Goal: Transaction & Acquisition: Purchase product/service

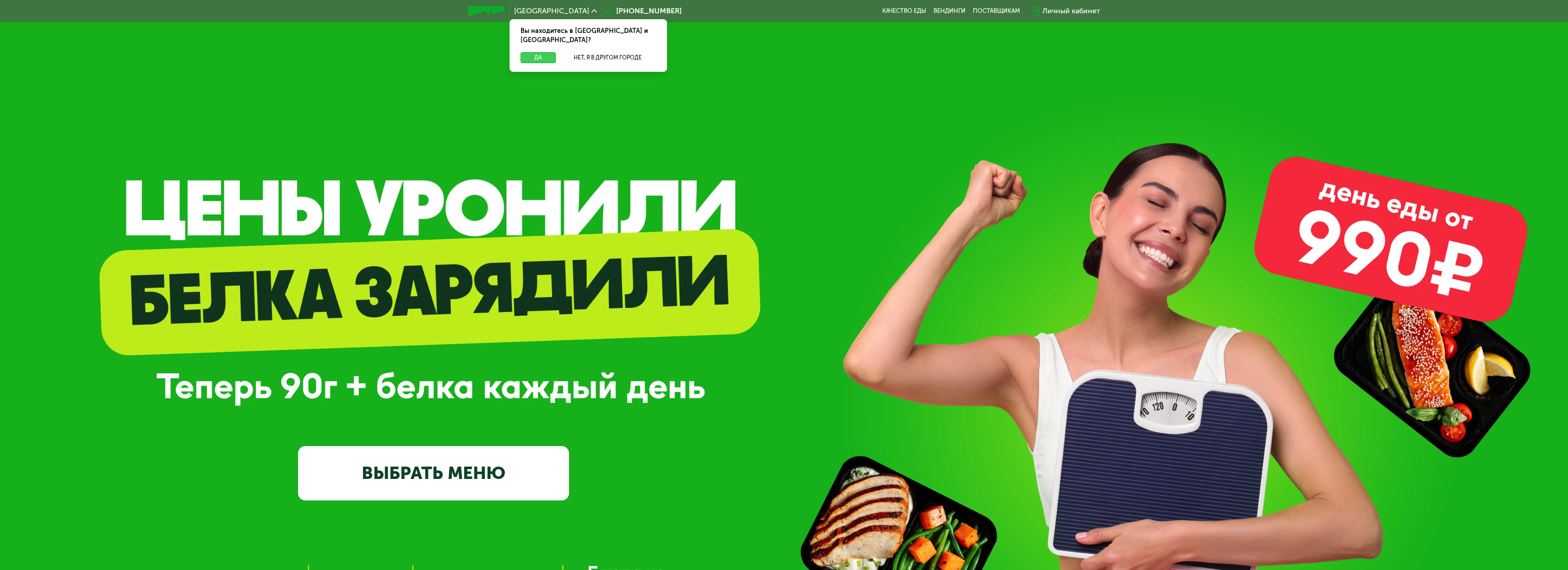
click at [551, 52] on button "Да" at bounding box center [538, 58] width 35 height 11
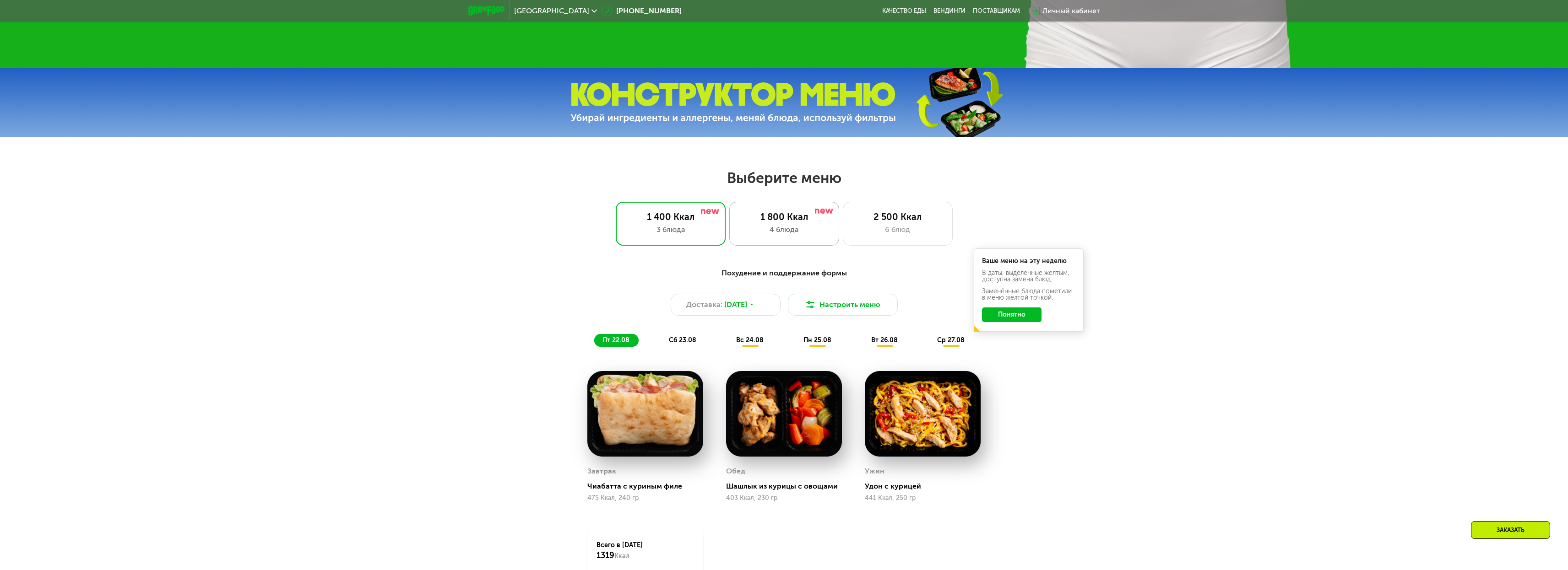
scroll to position [673, 0]
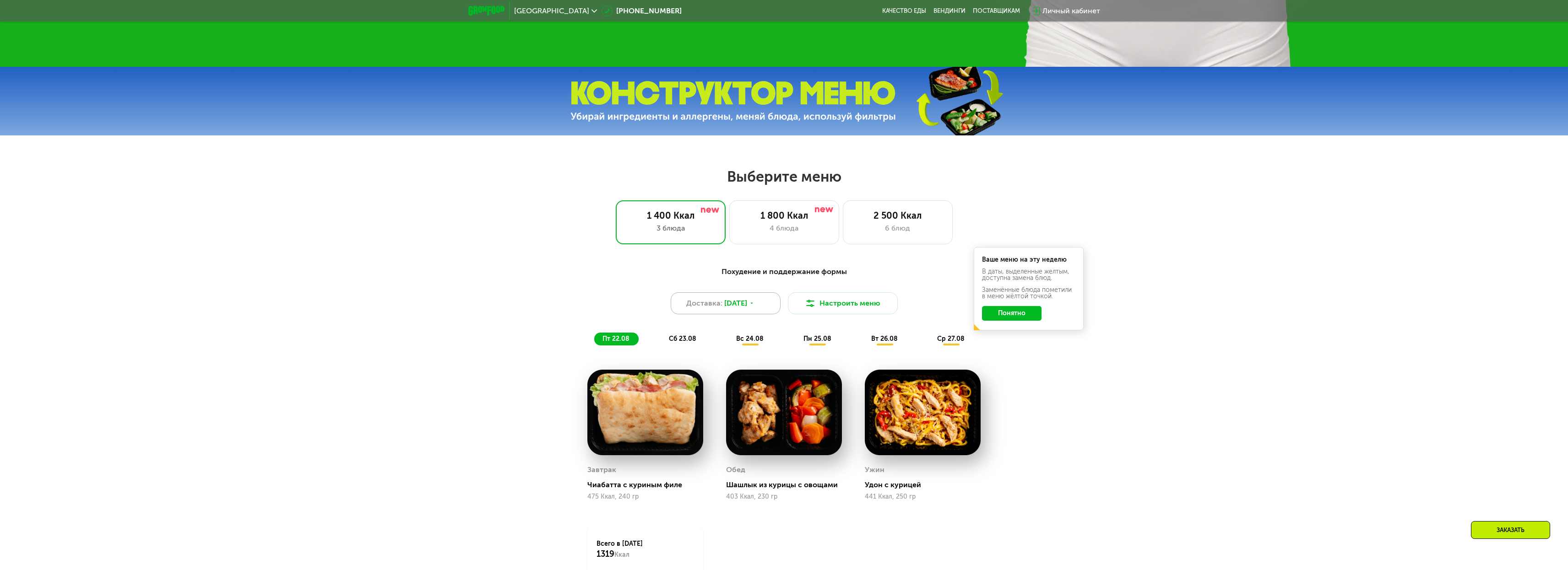
click at [740, 309] on span "[DATE]" at bounding box center [736, 304] width 23 height 11
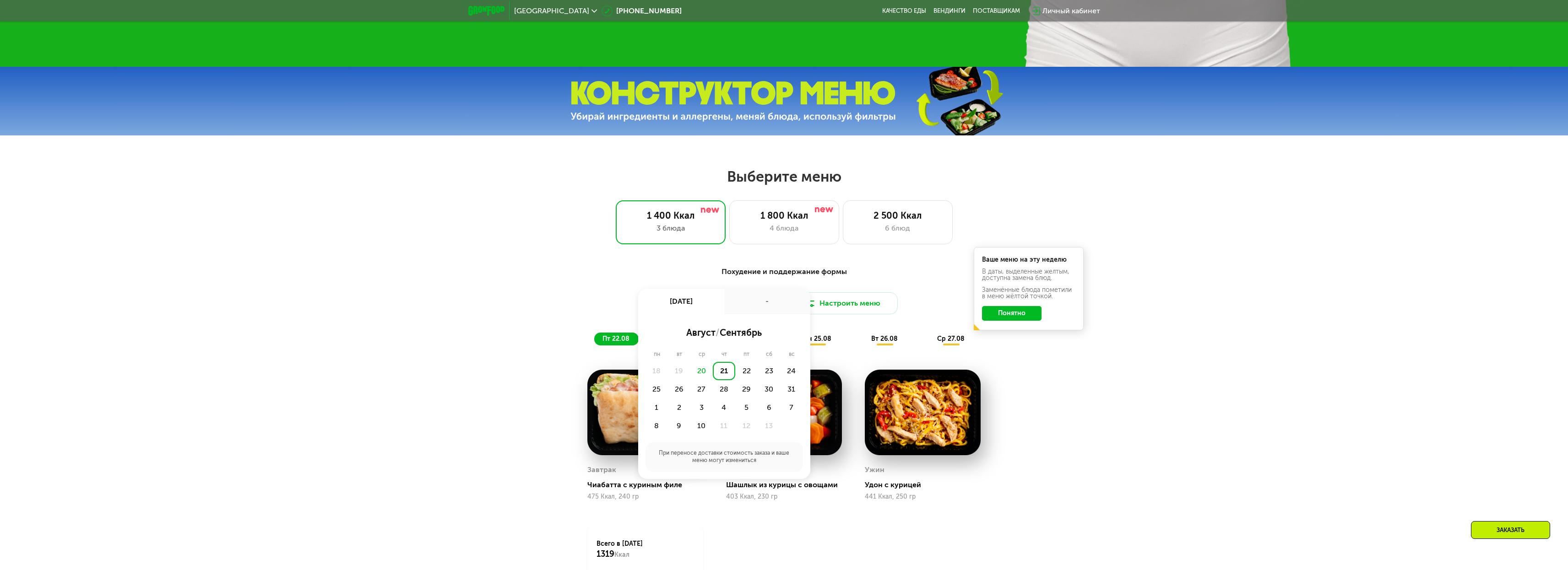
click at [558, 298] on div "Доставка: 21 авг, чт 21 авг, чт - август / сентябрь пн вт ср чт пт сб вс 18 19 …" at bounding box center [784, 304] width 542 height 22
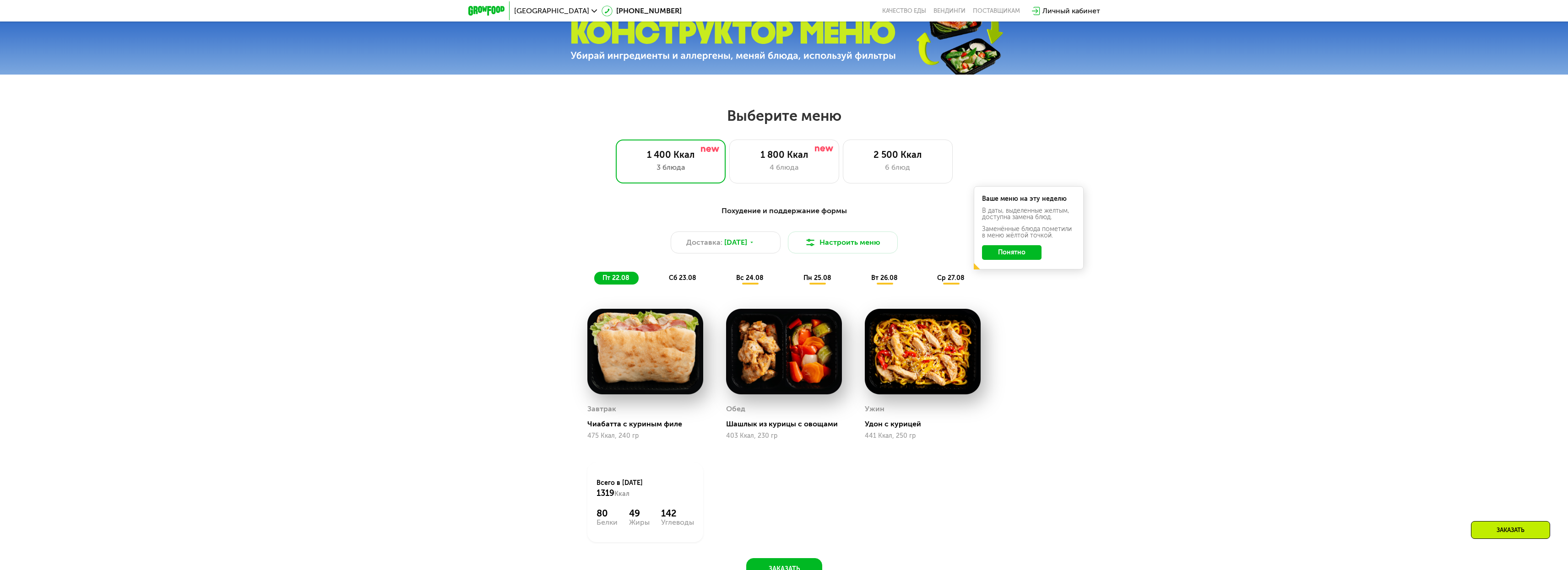
scroll to position [735, 0]
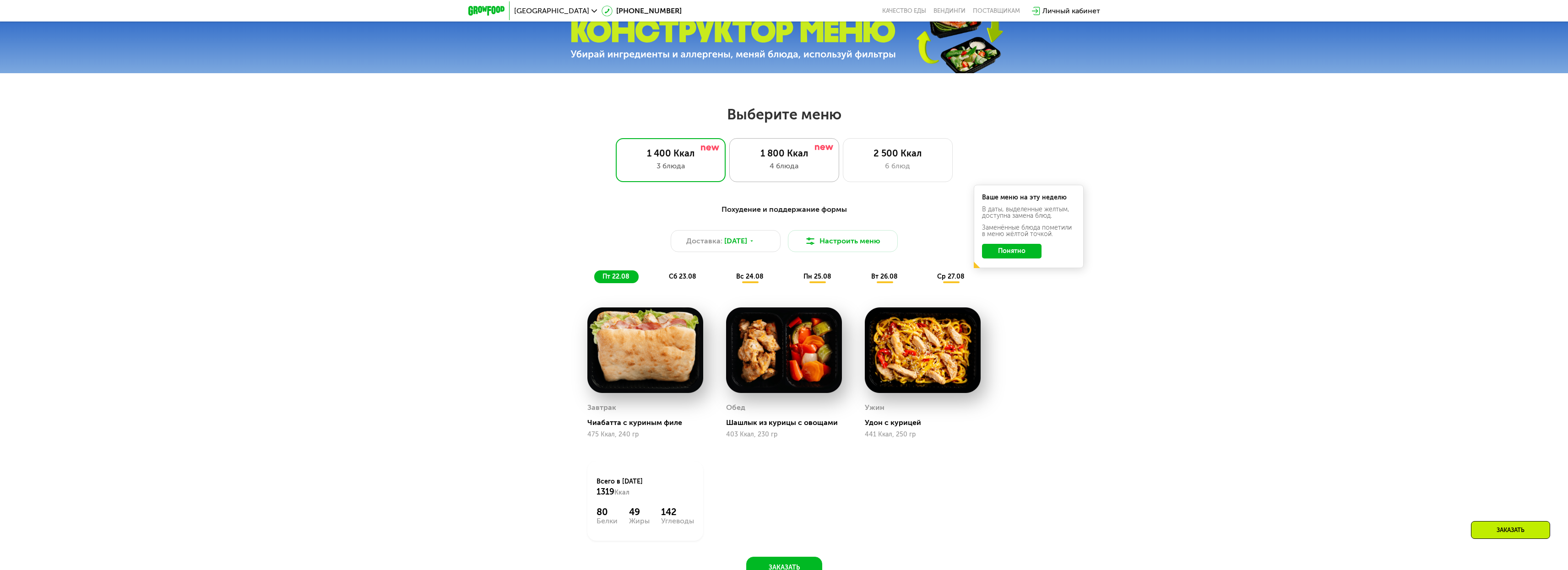
click at [752, 167] on div "4 блюда" at bounding box center [784, 166] width 91 height 11
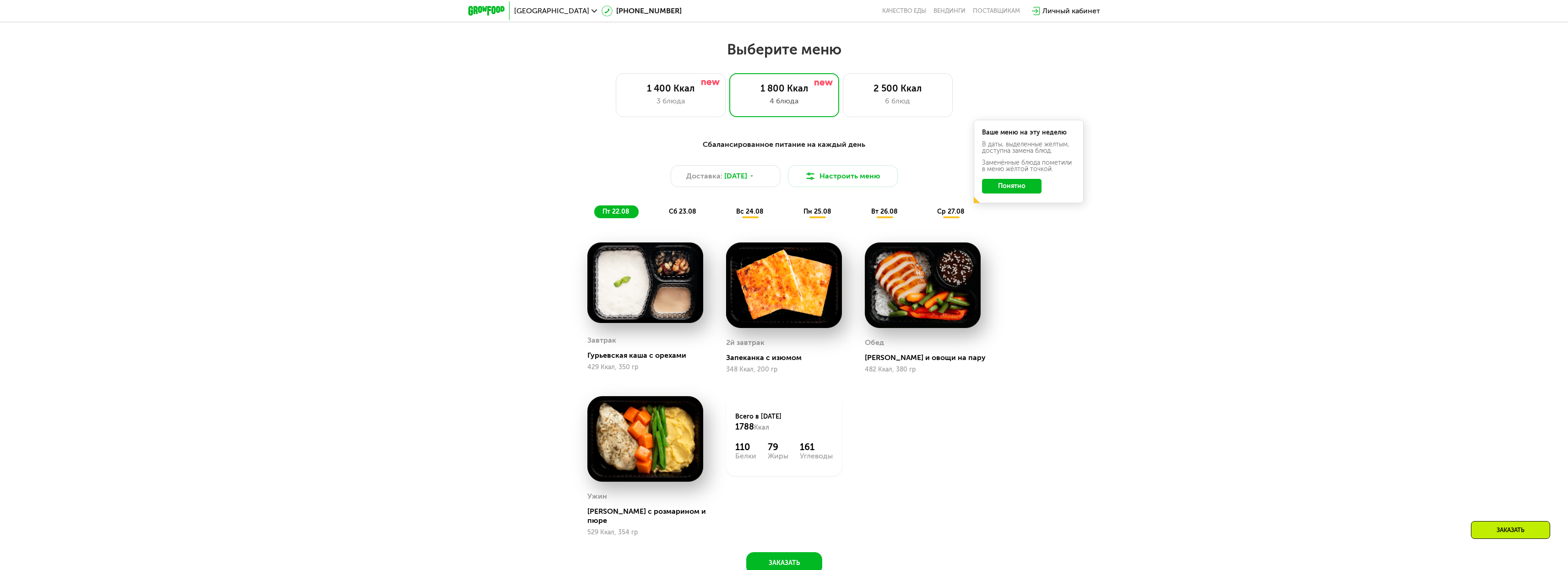
scroll to position [803, 0]
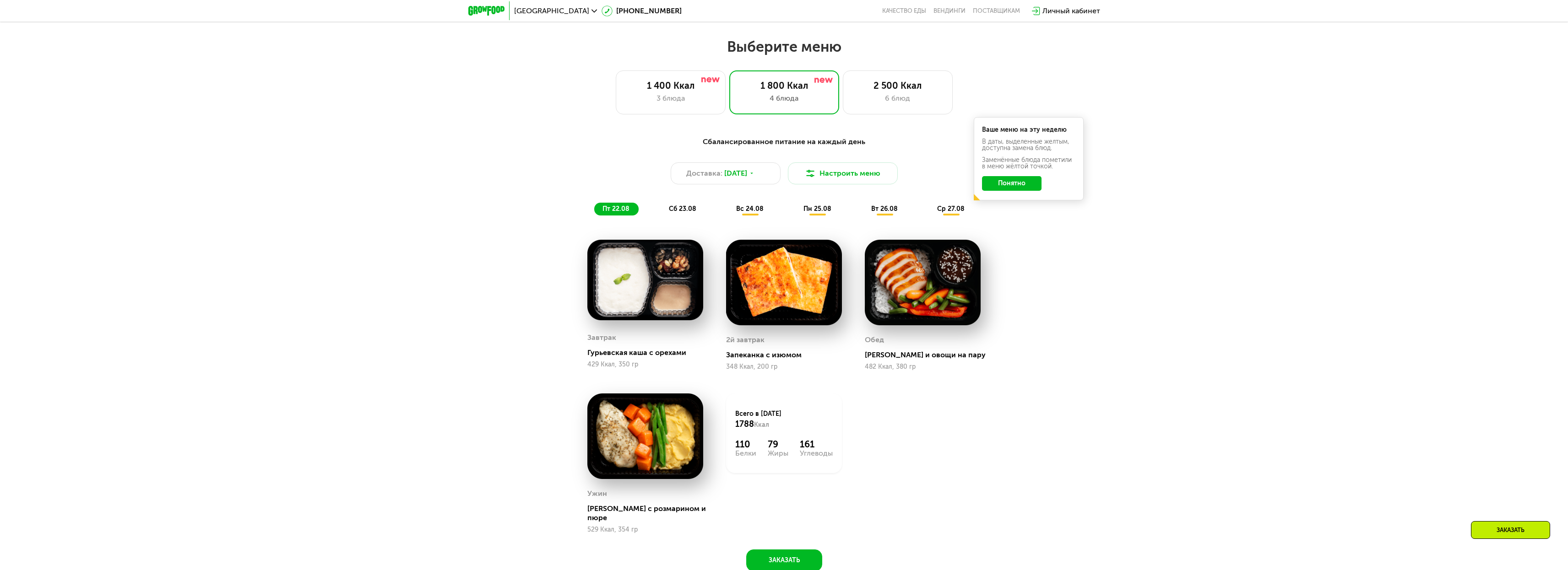
click at [684, 211] on span "сб 23.08" at bounding box center [682, 209] width 27 height 8
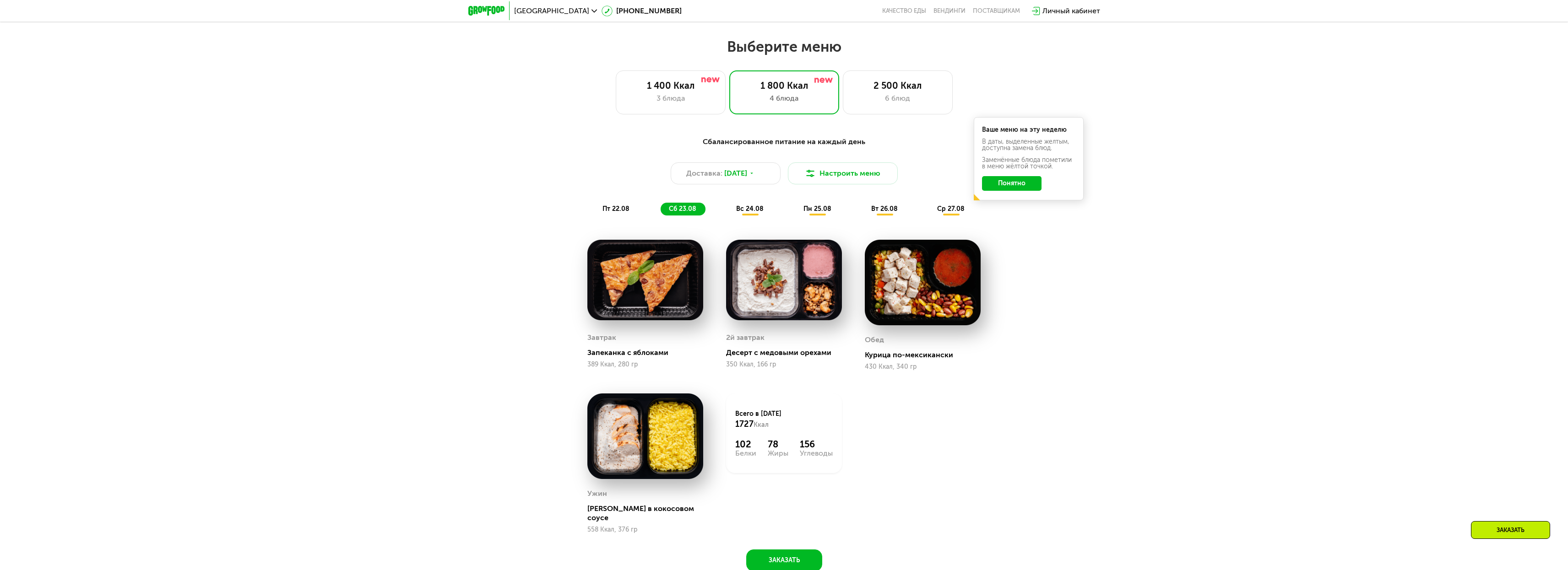
click at [741, 209] on span "вс 24.08" at bounding box center [749, 209] width 27 height 8
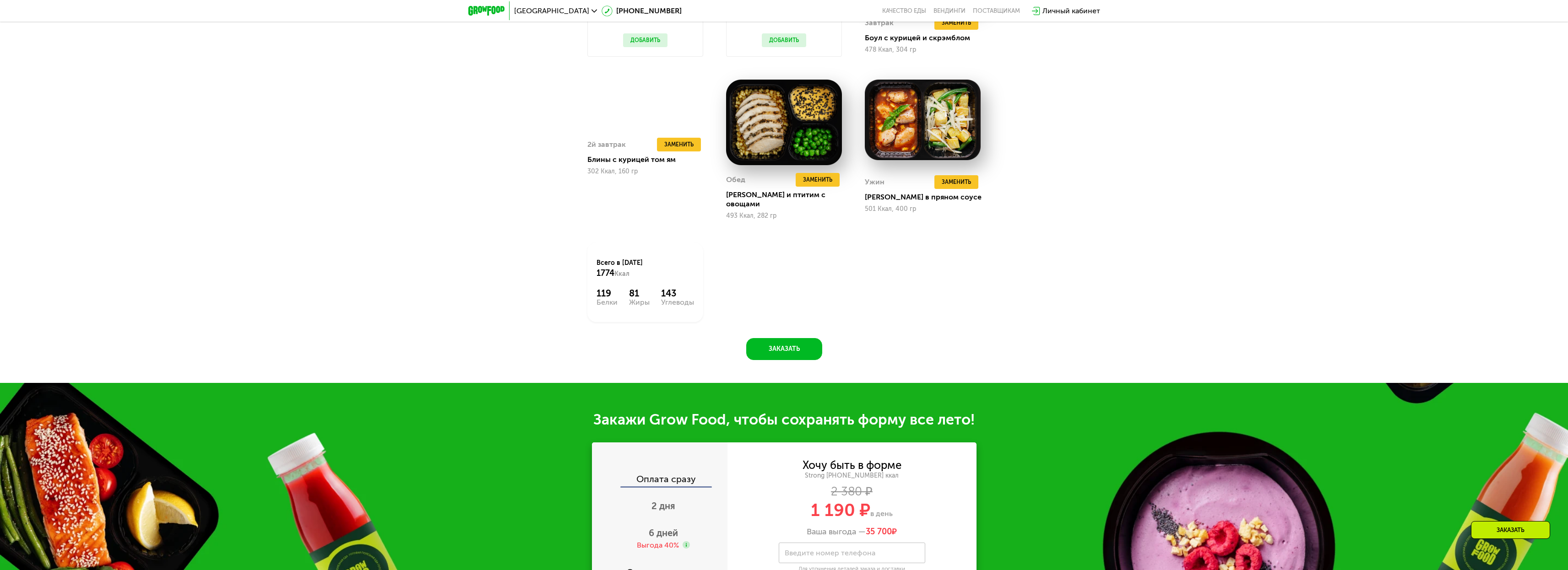
scroll to position [1332, 0]
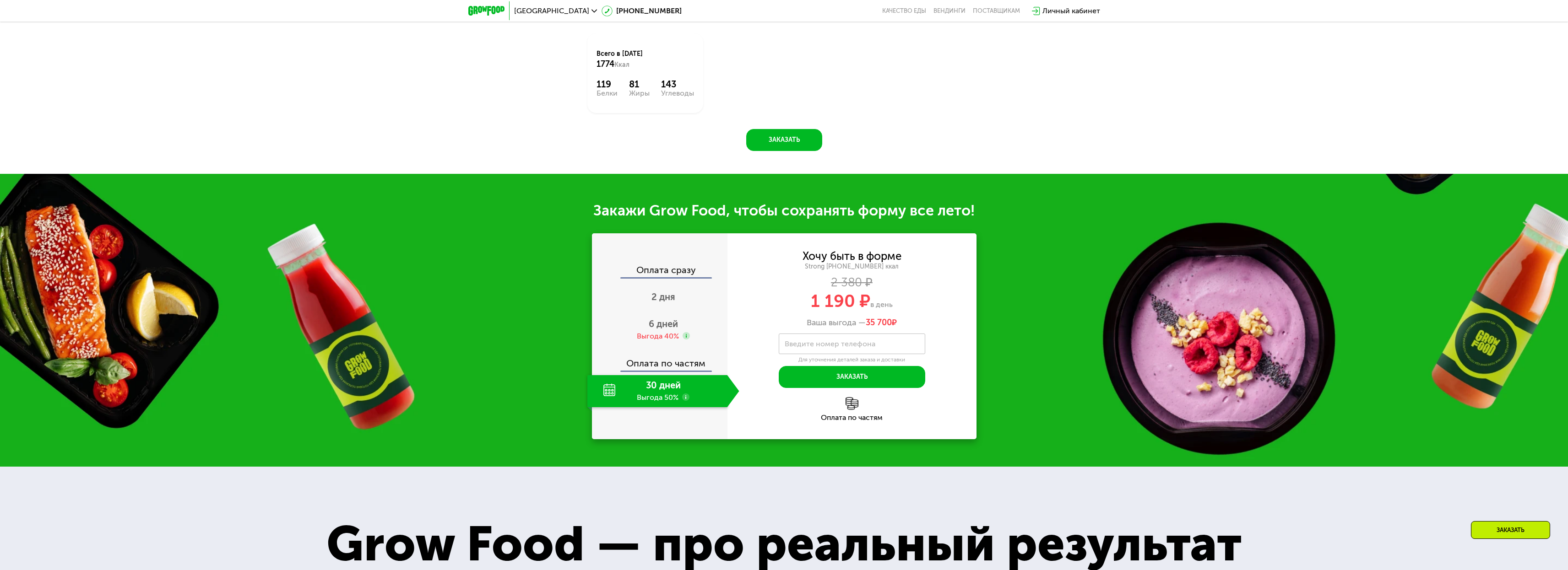
click at [825, 251] on div "Хочу быть в форме" at bounding box center [852, 256] width 99 height 10
click at [827, 263] on div "Strong [PHONE_NUMBER] ккал" at bounding box center [852, 267] width 249 height 9
click at [831, 291] on span "1 190 ₽" at bounding box center [841, 301] width 60 height 21
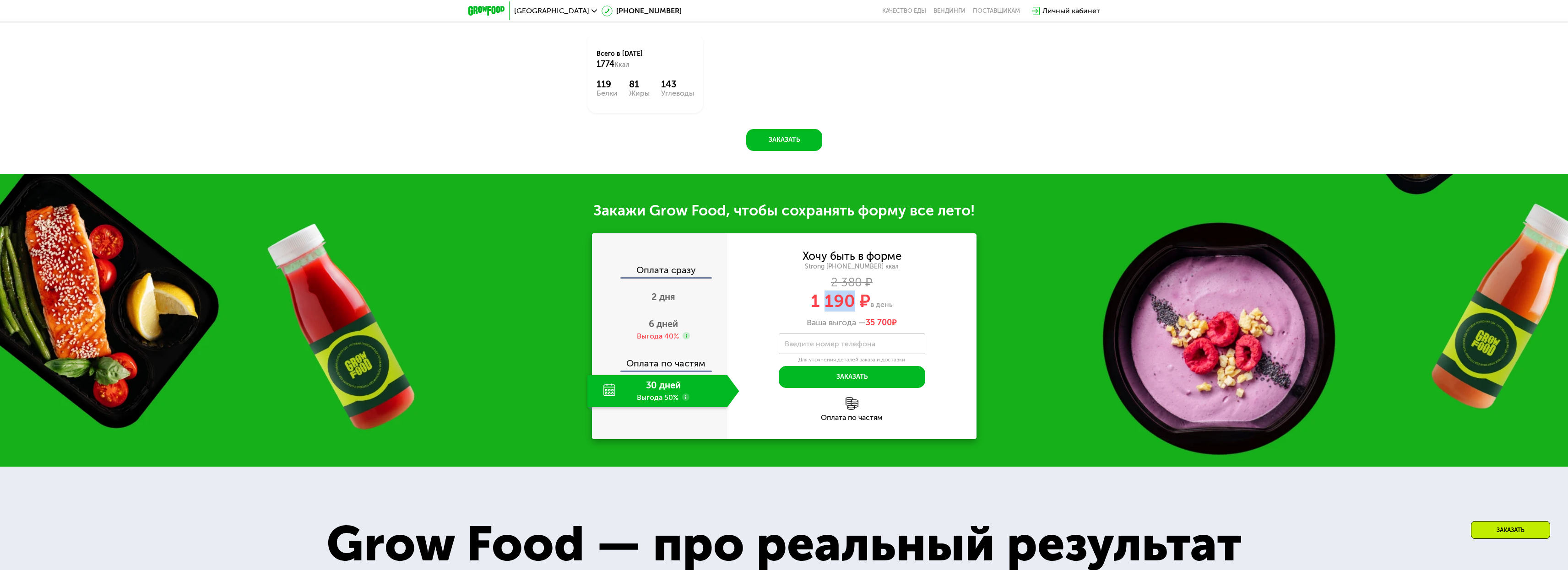
click at [831, 291] on span "1 190 ₽" at bounding box center [841, 301] width 60 height 21
click at [816, 291] on span "1 190 ₽" at bounding box center [841, 301] width 60 height 21
click at [672, 291] on span "2 дня" at bounding box center [663, 297] width 24 height 11
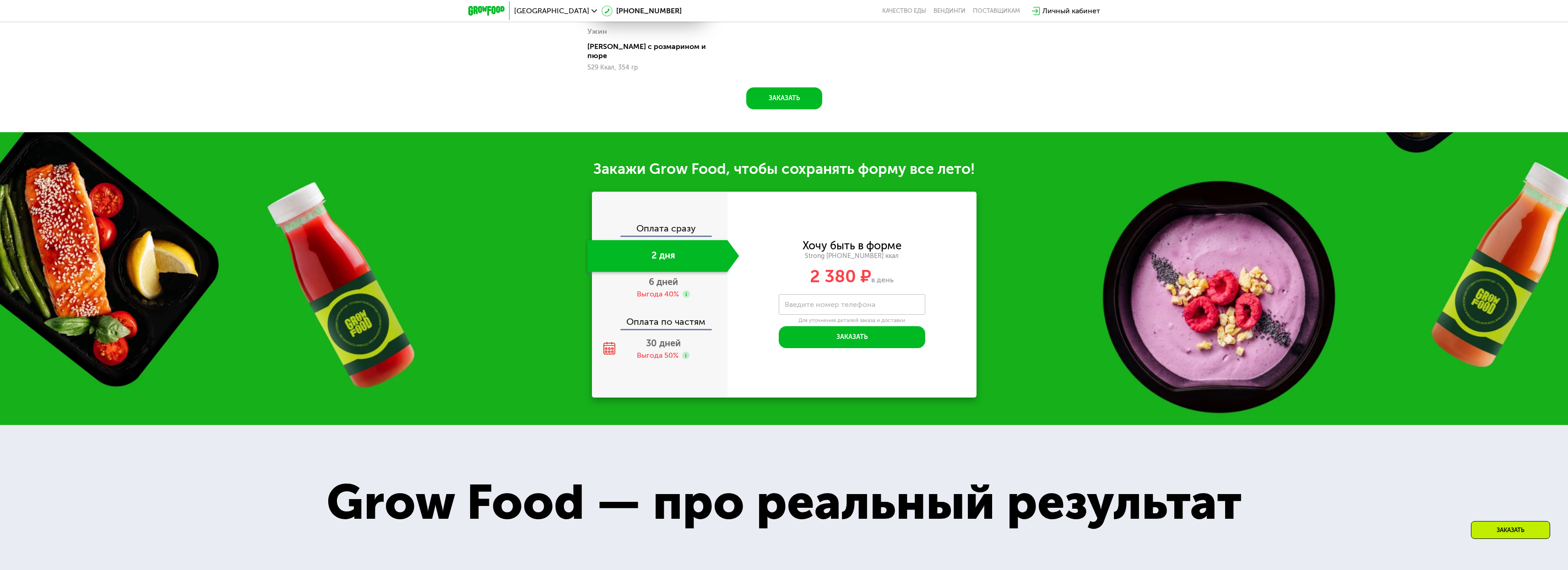
scroll to position [1223, 0]
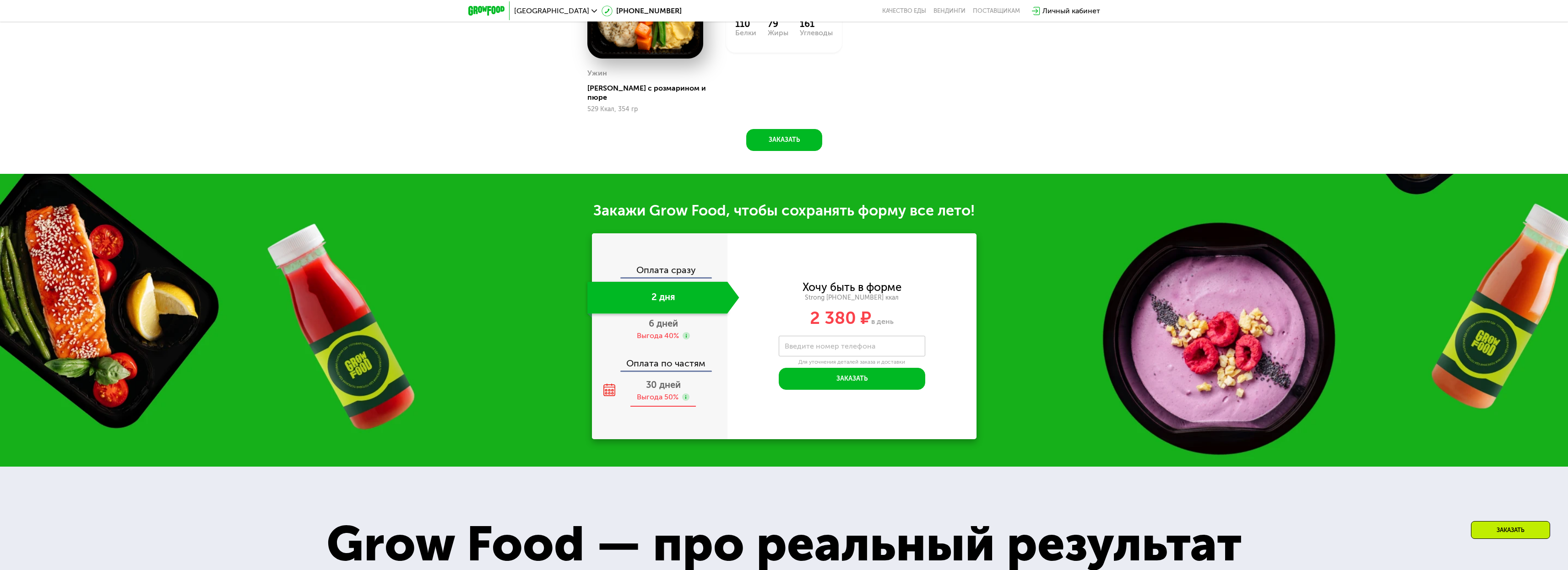
click at [671, 375] on div "30 дней Выгода 50%" at bounding box center [663, 391] width 152 height 32
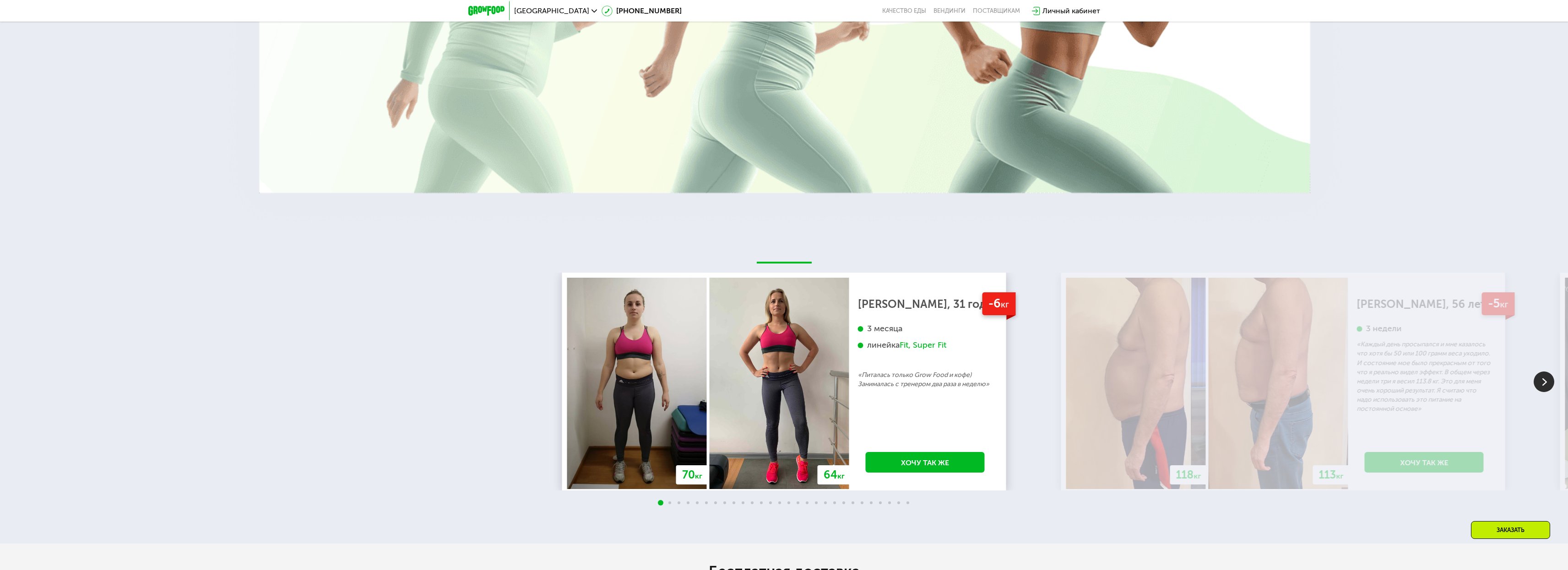
scroll to position [2279, 0]
click at [1542, 370] on img at bounding box center [1544, 381] width 21 height 21
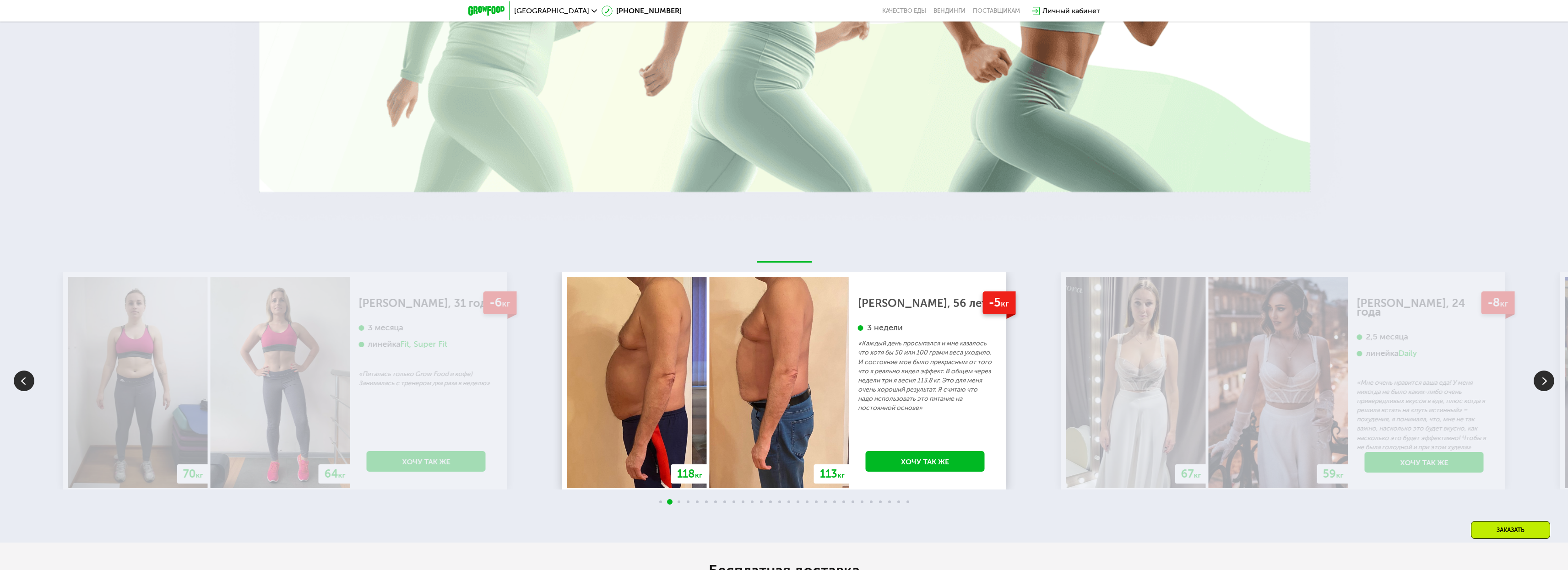
click at [1542, 370] on img at bounding box center [1544, 381] width 21 height 21
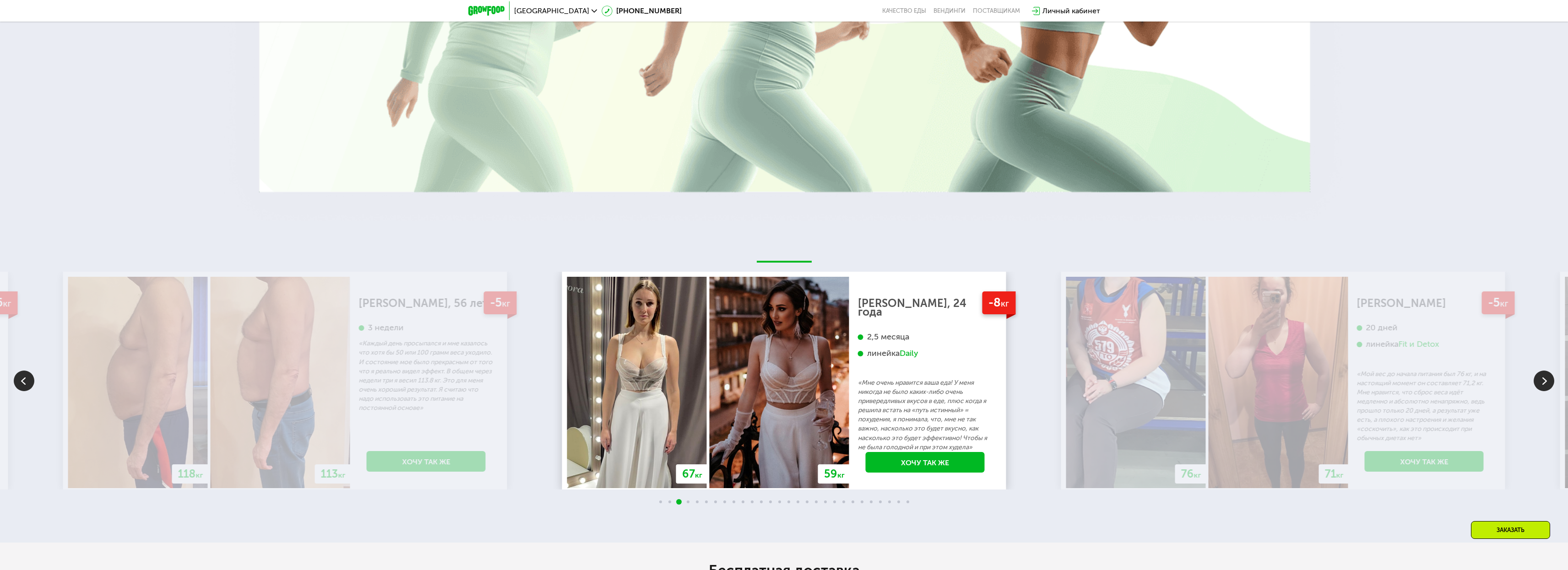
click at [1542, 370] on img at bounding box center [1544, 381] width 21 height 21
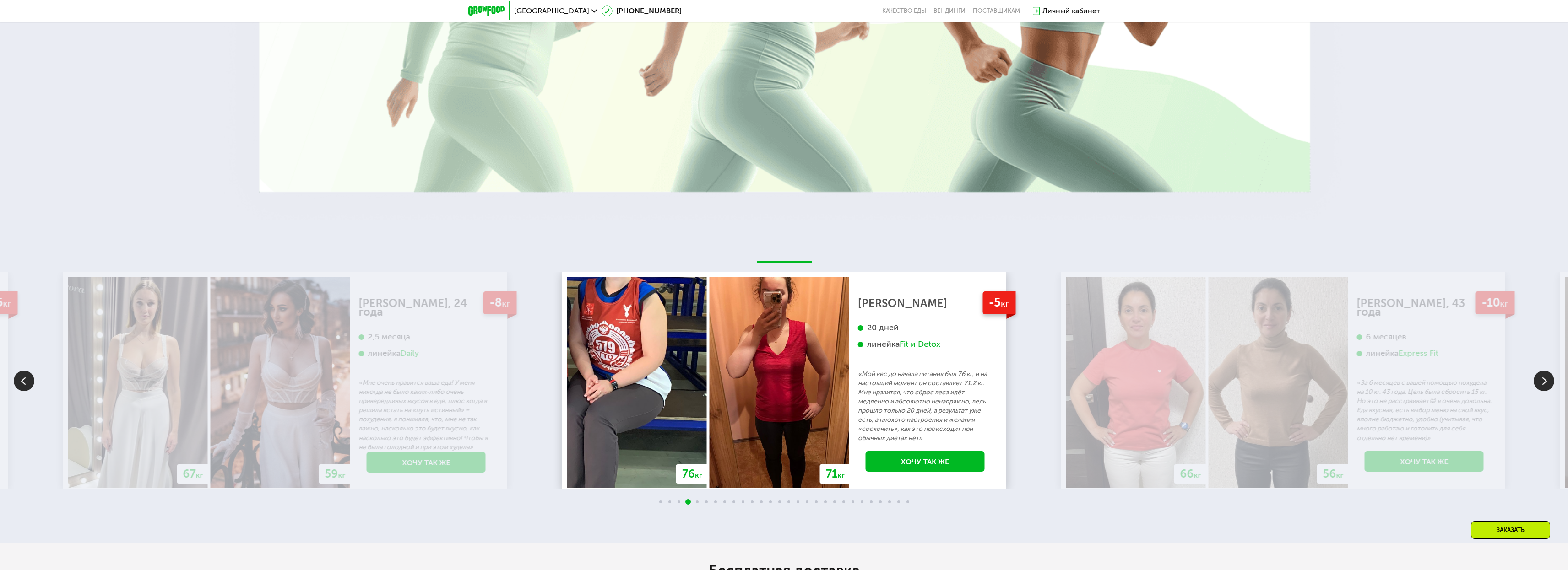
click at [1542, 370] on img at bounding box center [1544, 381] width 21 height 21
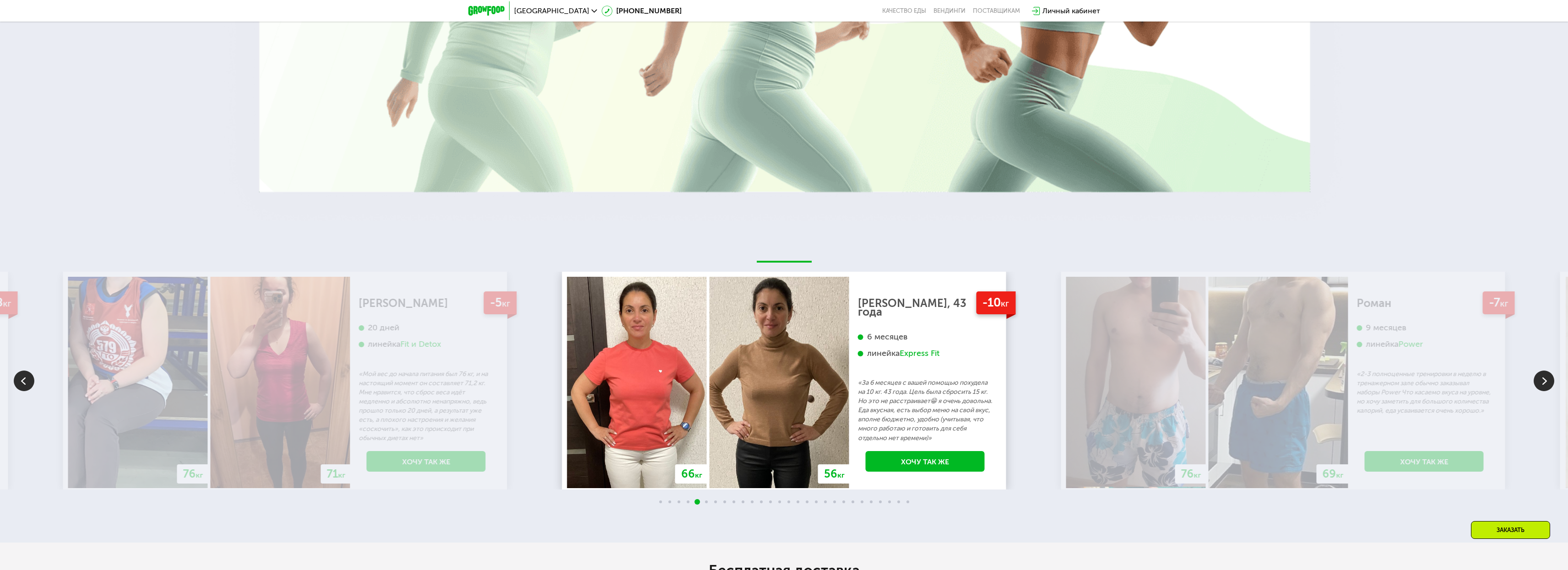
click at [1542, 370] on img at bounding box center [1544, 381] width 21 height 21
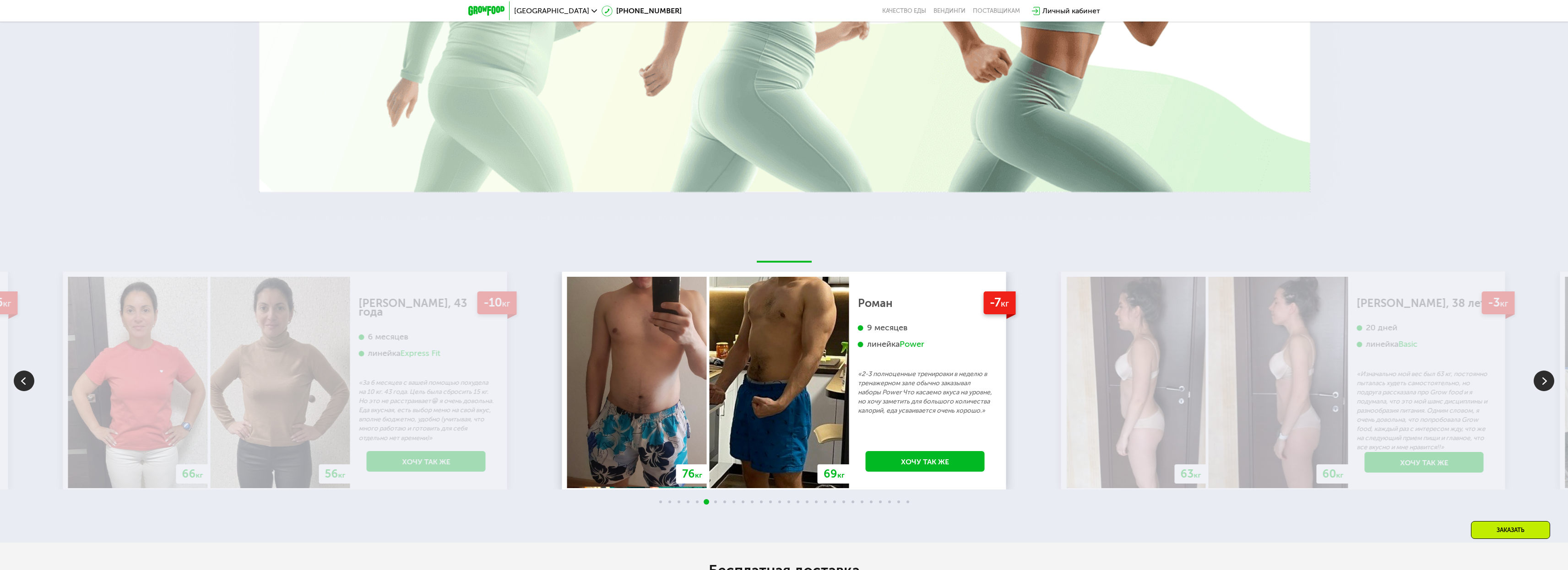
click at [1542, 370] on img at bounding box center [1544, 381] width 21 height 21
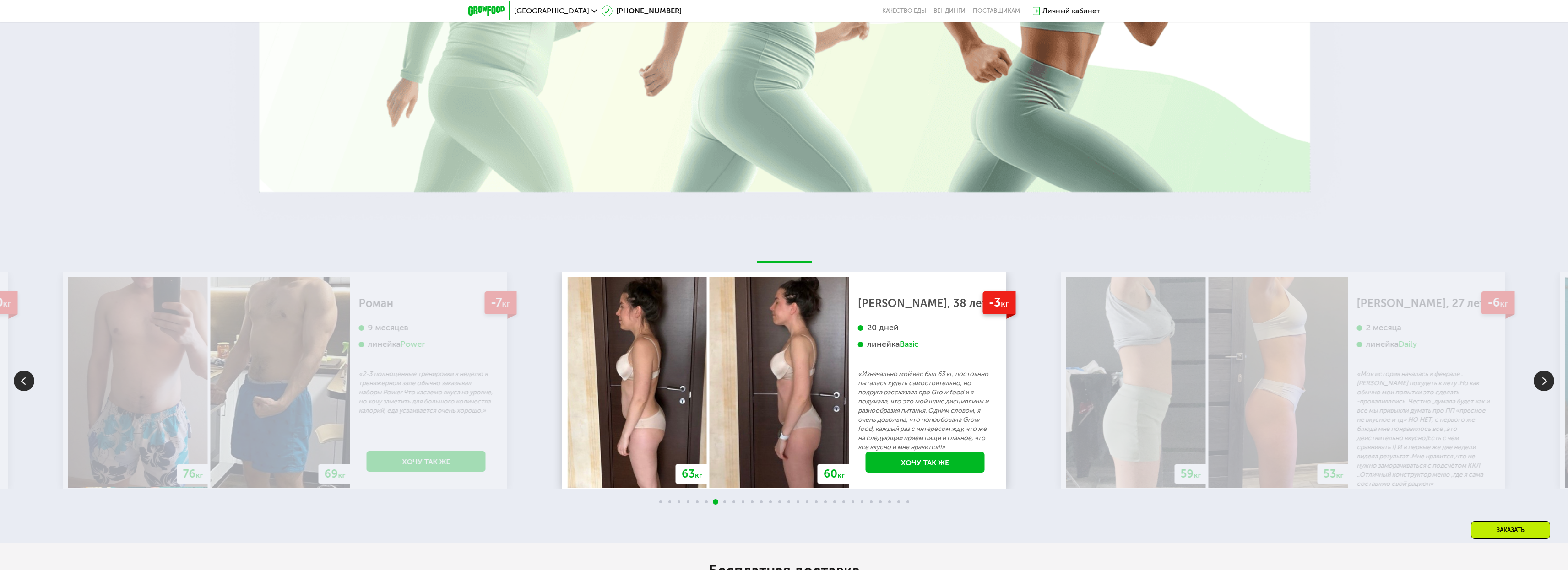
click at [1542, 370] on img at bounding box center [1544, 381] width 21 height 21
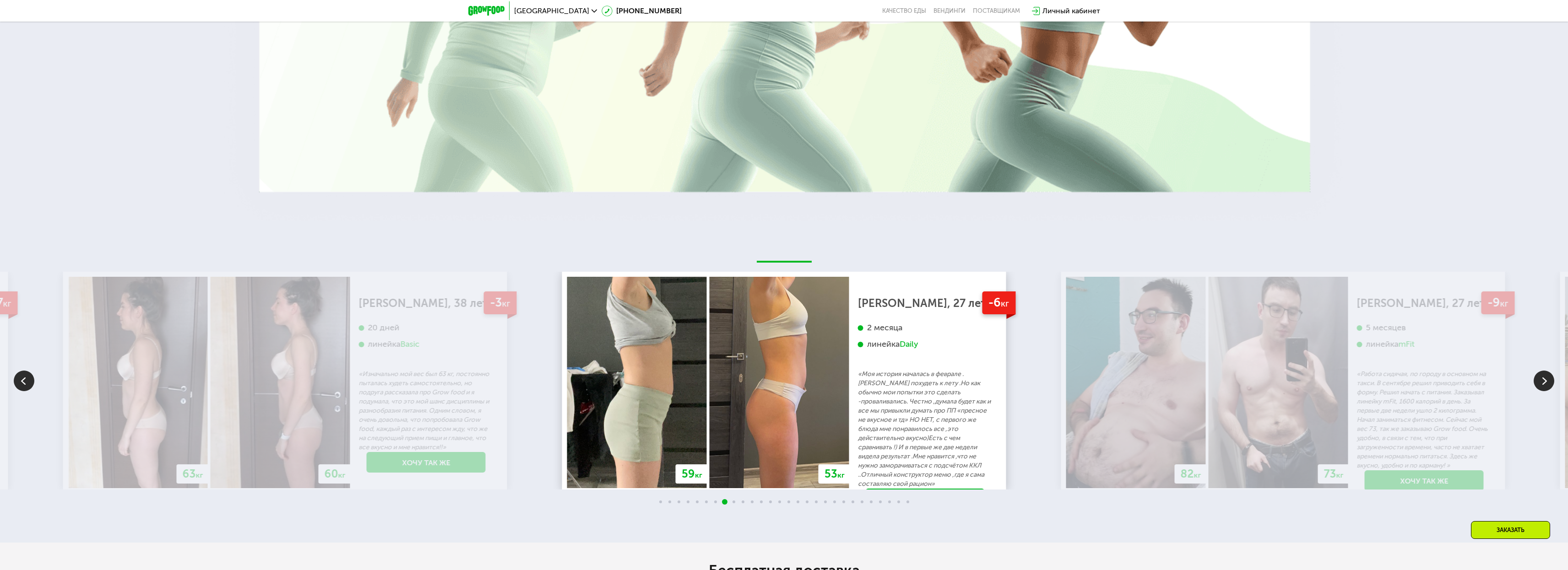
click at [1542, 370] on img at bounding box center [1544, 381] width 21 height 21
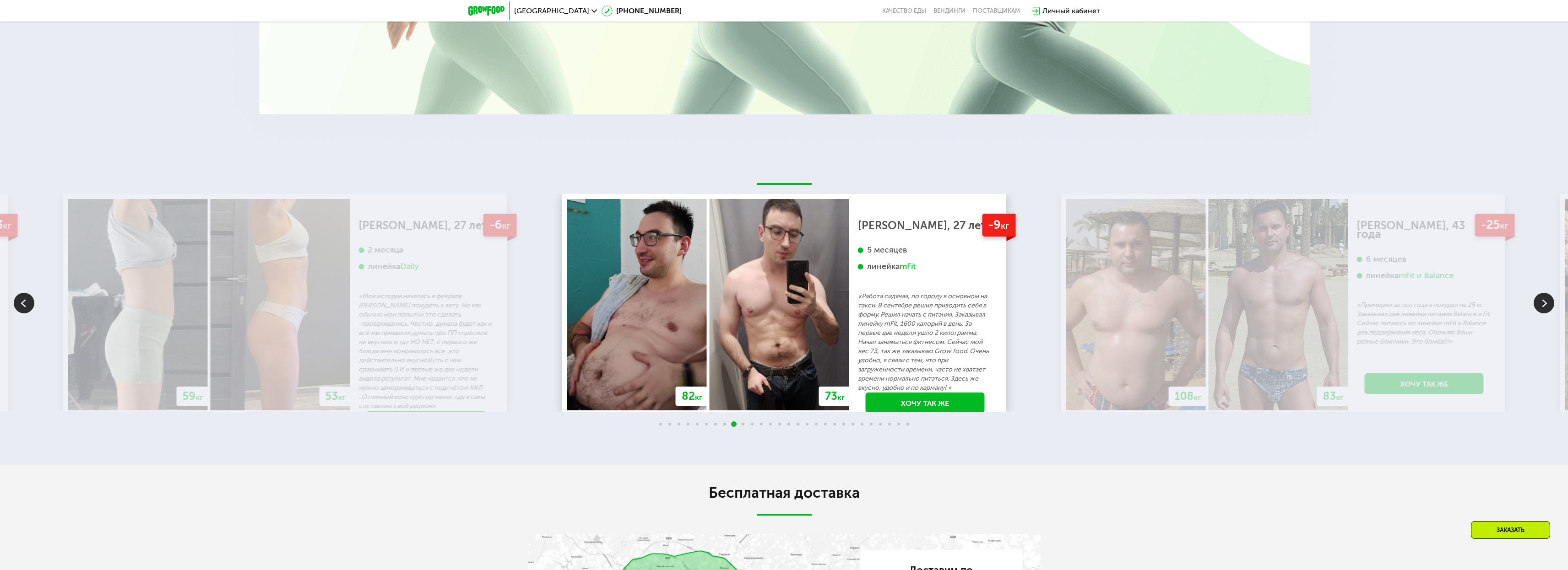
scroll to position [2357, 0]
click at [1551, 293] on img at bounding box center [1544, 303] width 21 height 21
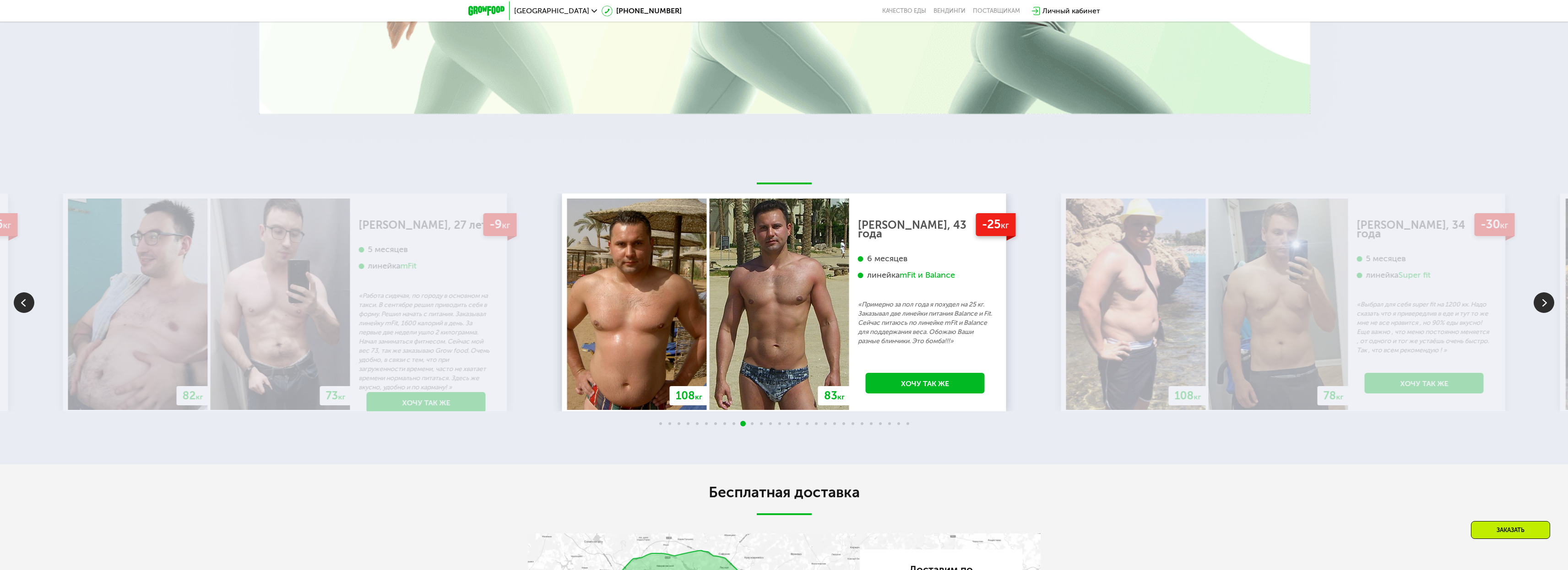
click at [1551, 293] on img at bounding box center [1544, 303] width 21 height 21
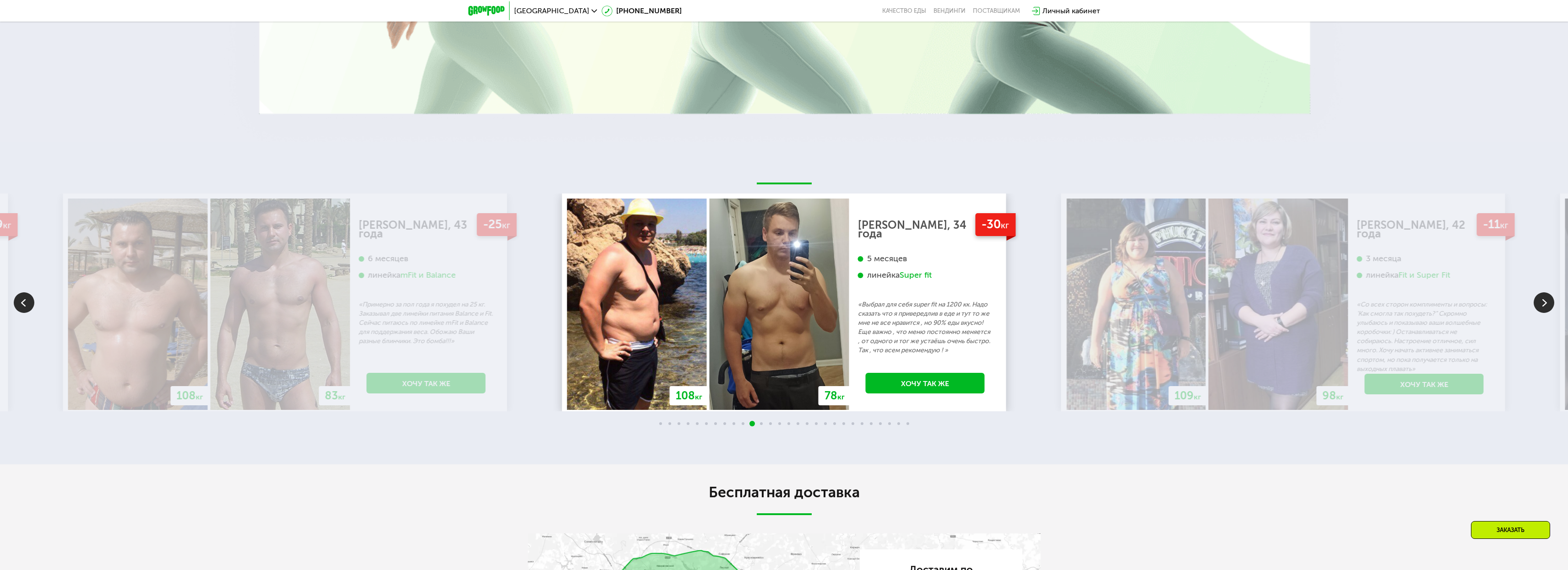
click at [1551, 293] on img at bounding box center [1544, 303] width 21 height 21
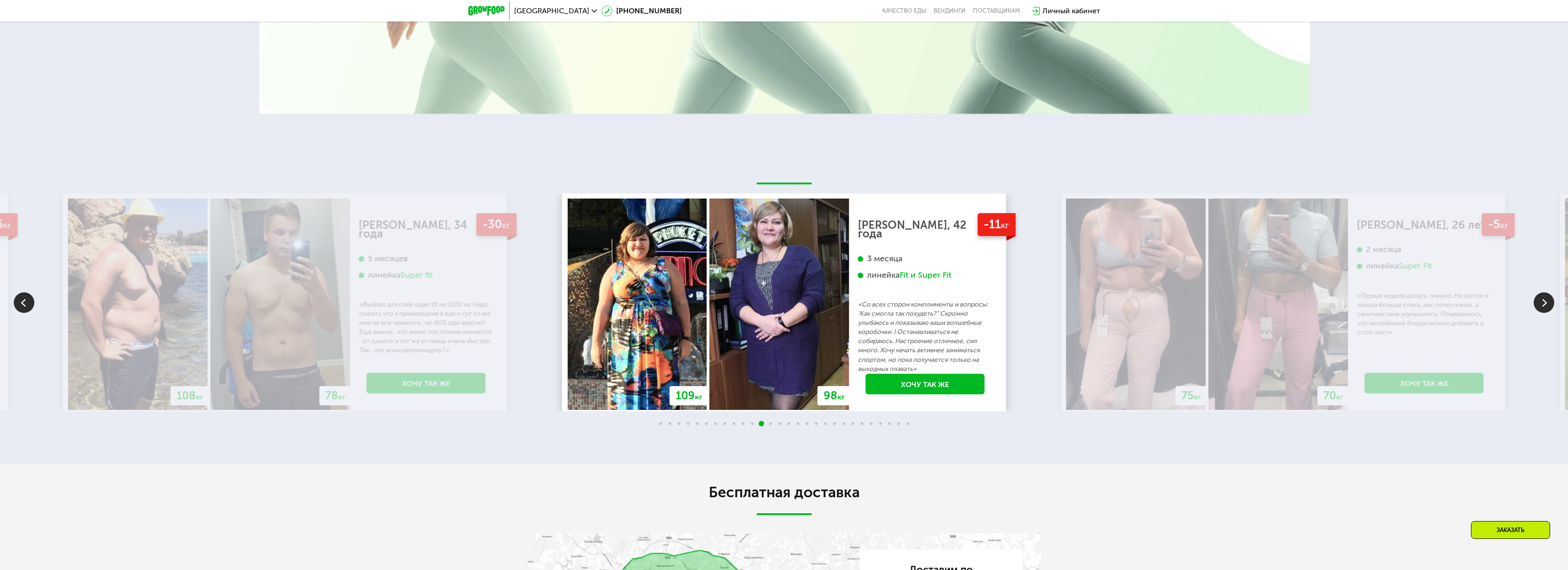
click at [1551, 293] on img at bounding box center [1544, 303] width 21 height 21
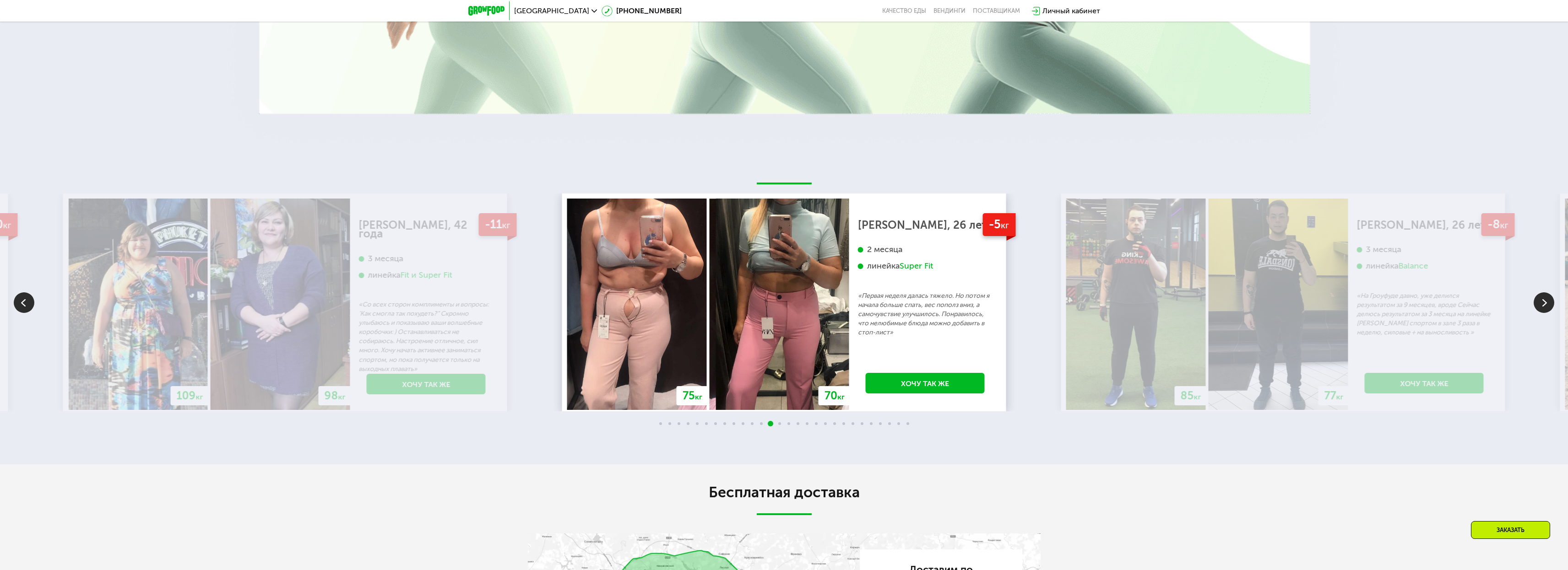
click at [1551, 293] on img at bounding box center [1544, 303] width 21 height 21
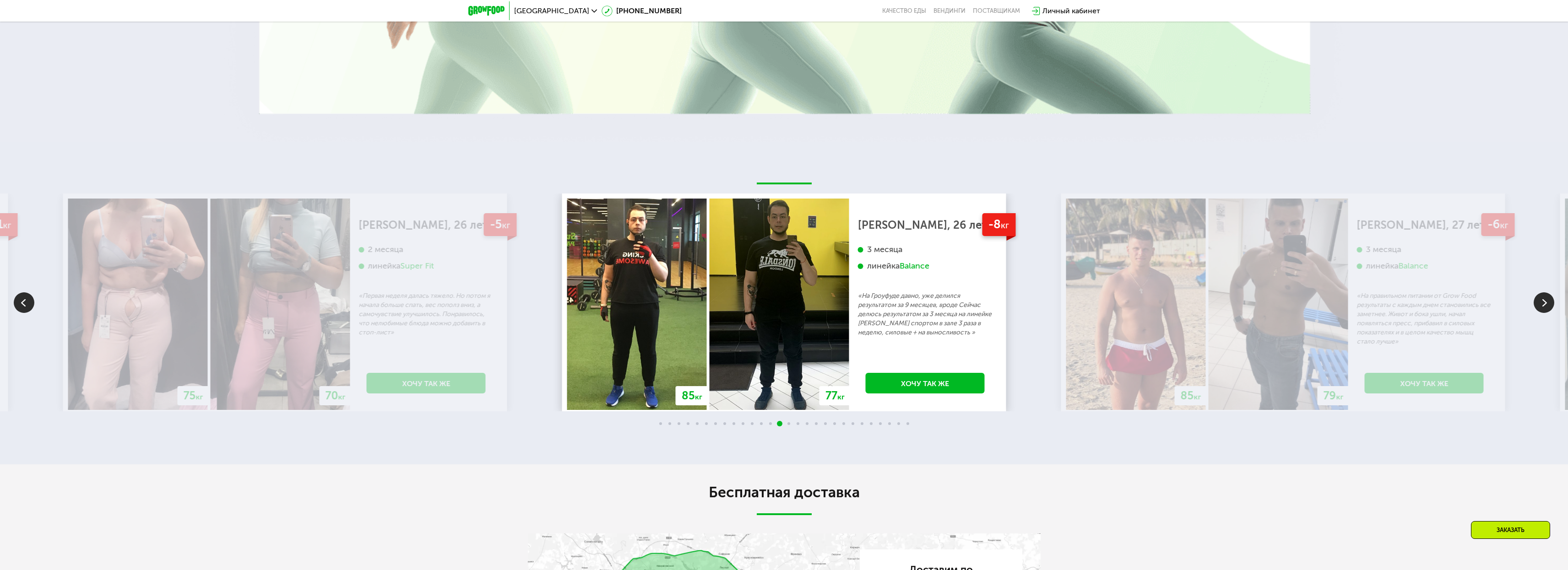
click at [1536, 293] on img at bounding box center [1544, 303] width 21 height 21
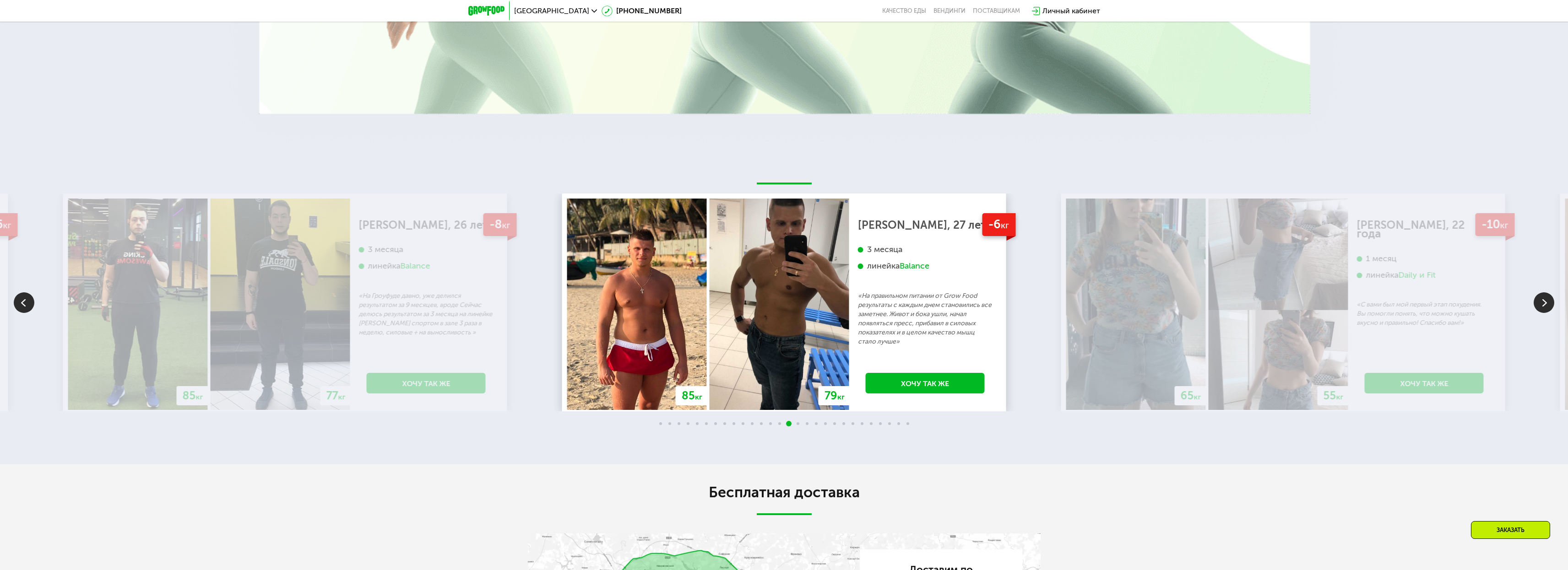
click at [1536, 293] on img at bounding box center [1544, 303] width 21 height 21
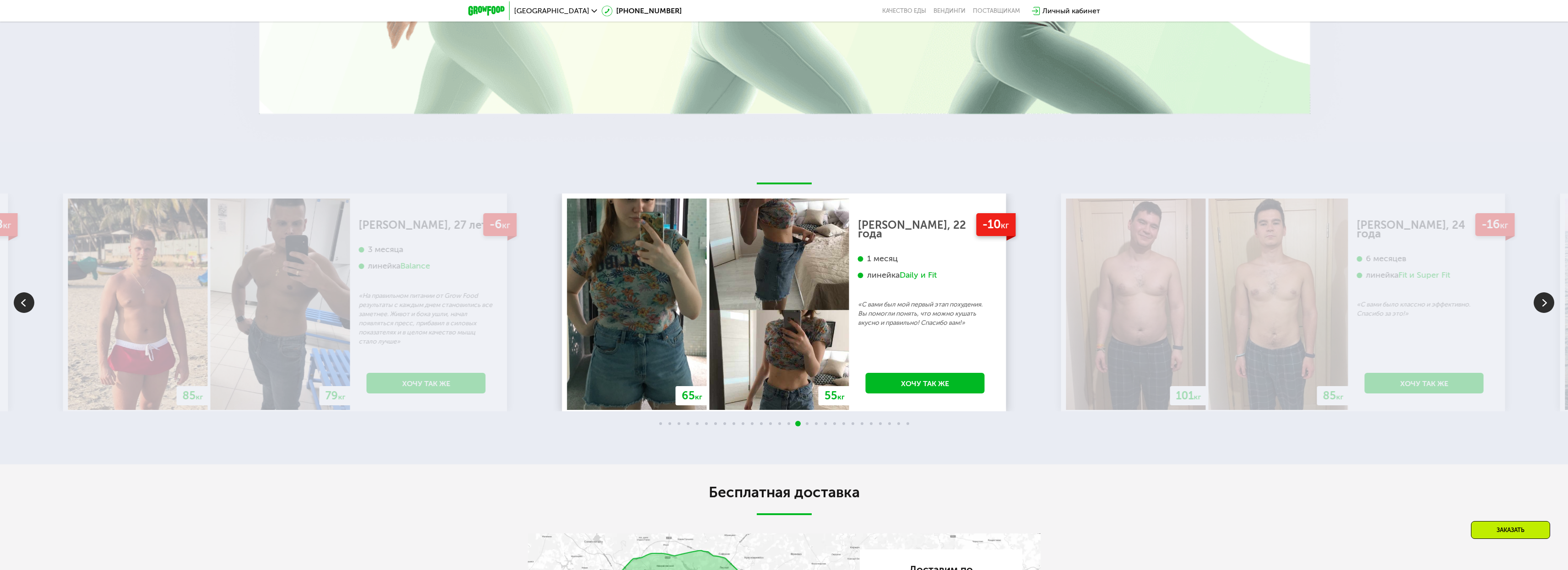
click at [1536, 293] on img at bounding box center [1544, 303] width 21 height 21
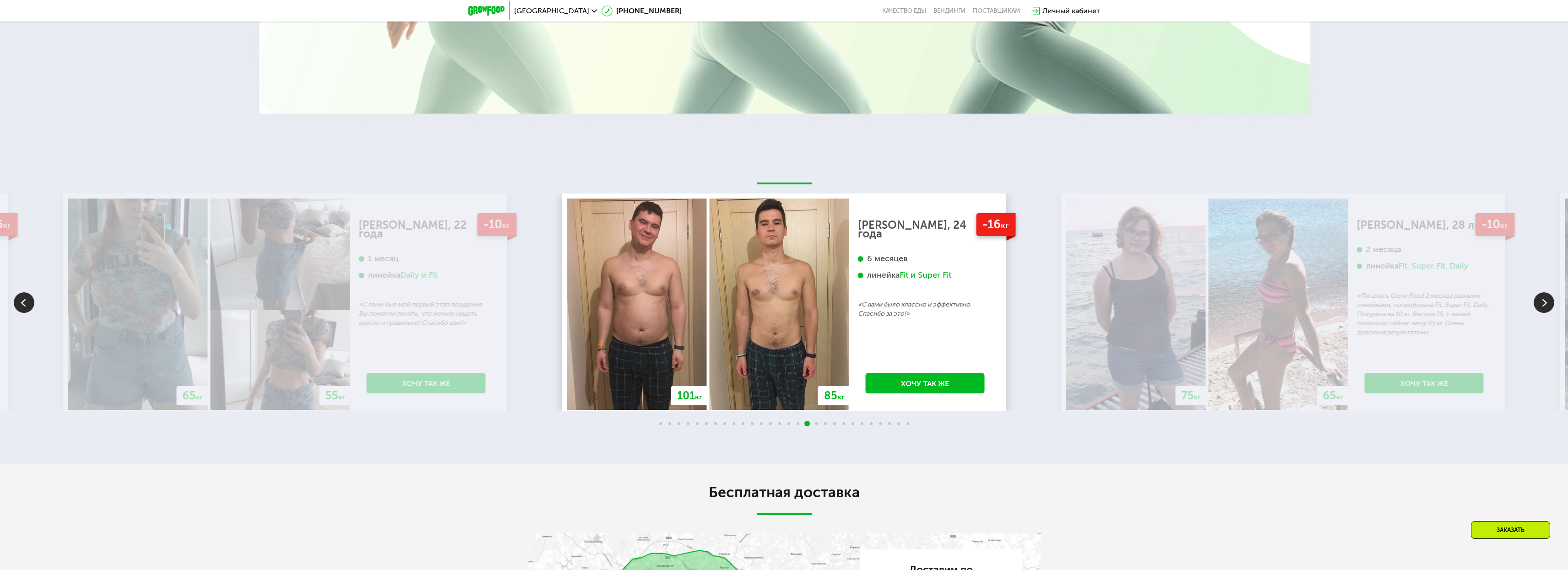
click at [1542, 294] on img at bounding box center [1544, 303] width 21 height 21
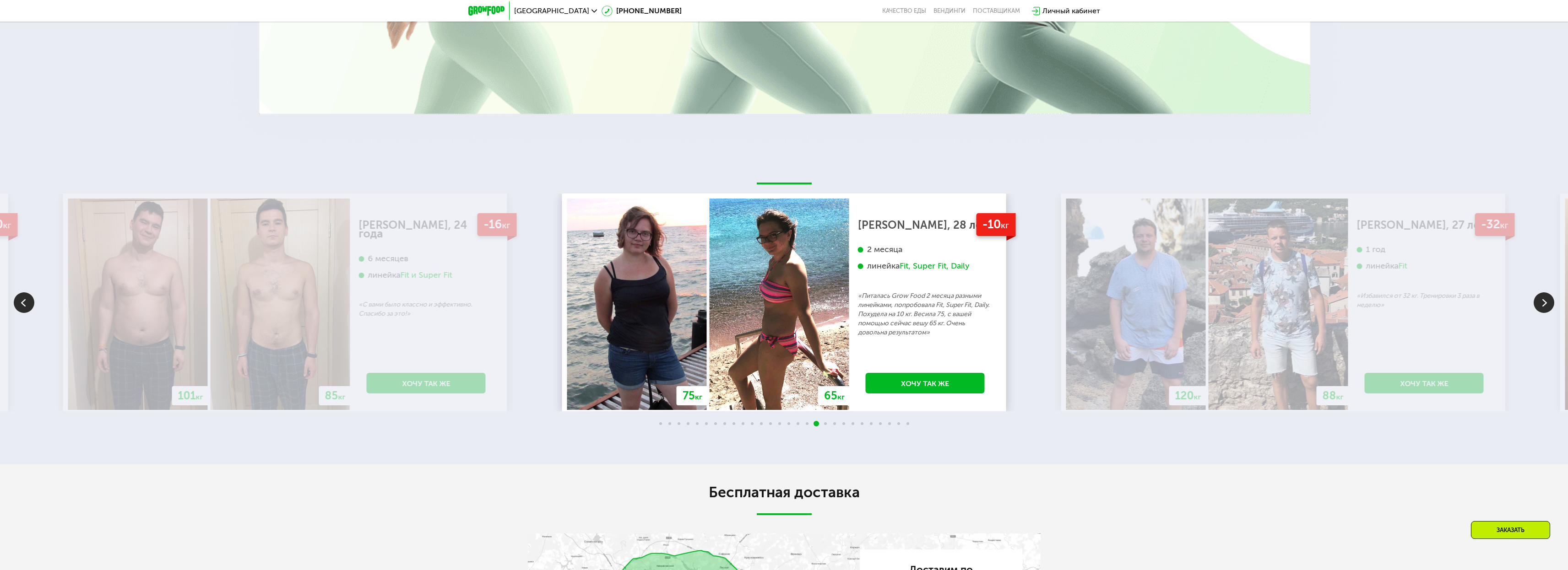
click at [1542, 294] on img at bounding box center [1544, 303] width 21 height 21
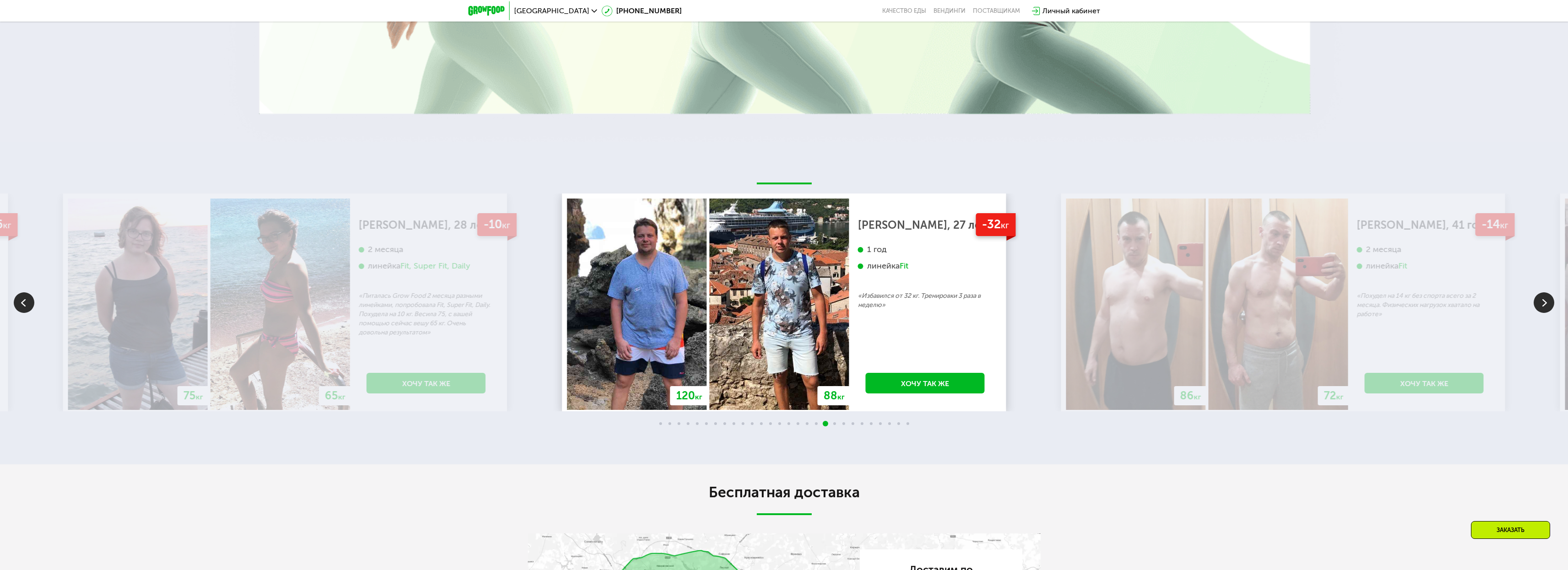
click at [1542, 294] on img at bounding box center [1544, 303] width 21 height 21
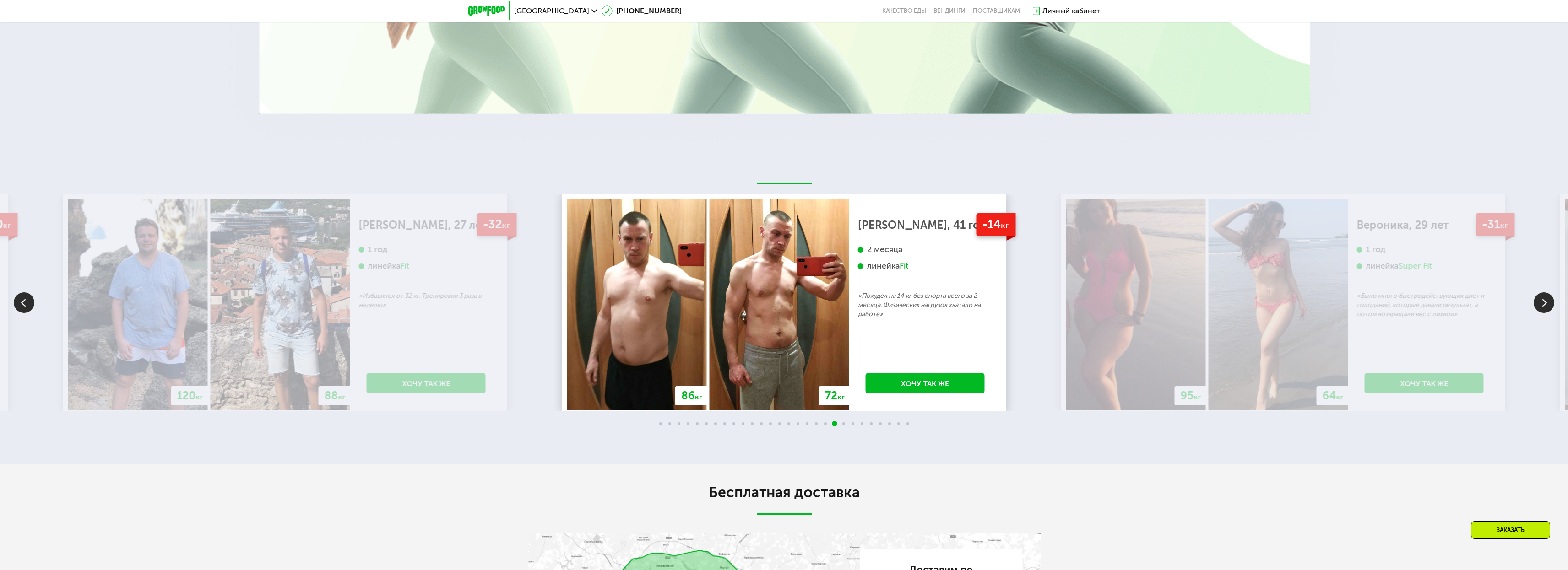
click at [1542, 294] on img at bounding box center [1544, 303] width 21 height 21
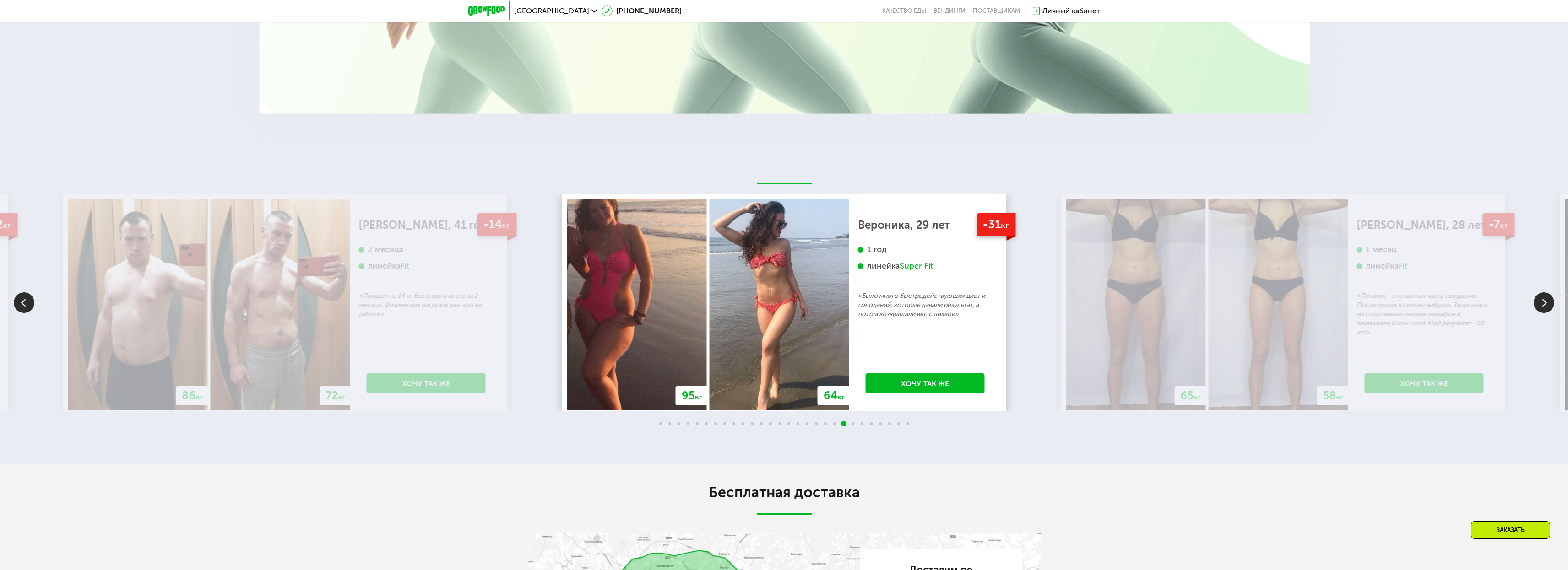
click at [1542, 294] on img at bounding box center [1544, 303] width 21 height 21
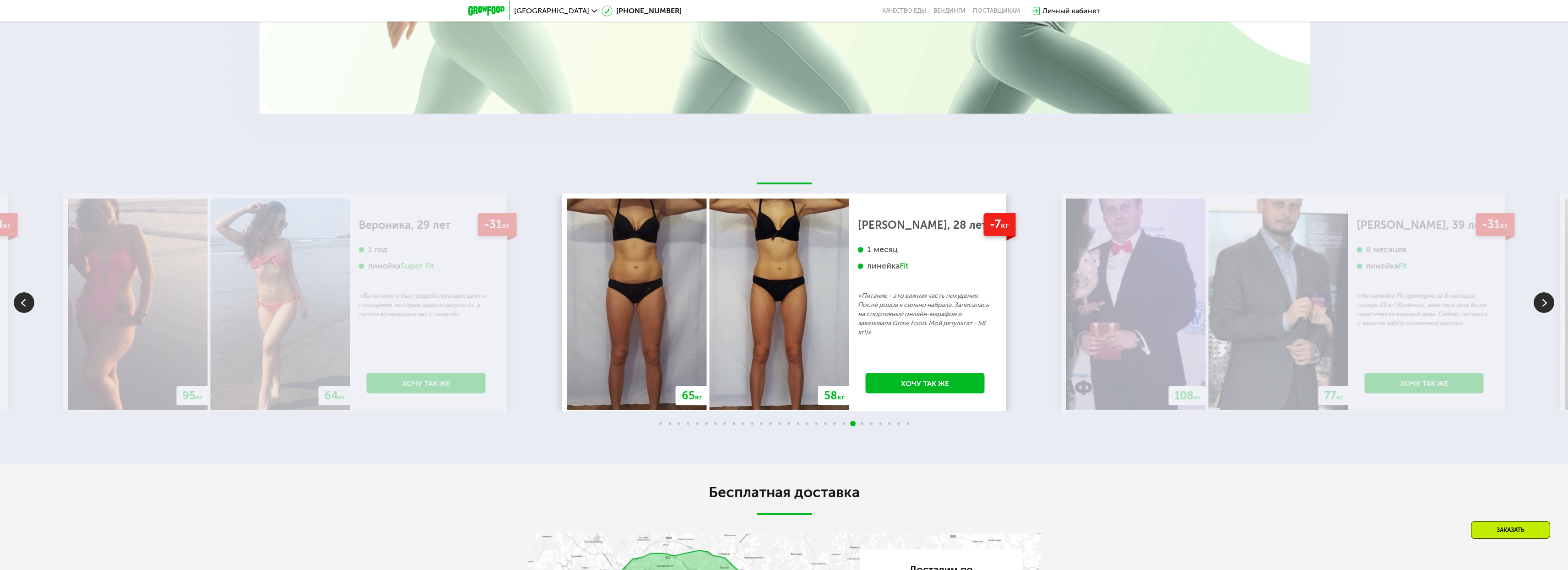
click at [1542, 294] on img at bounding box center [1544, 303] width 21 height 21
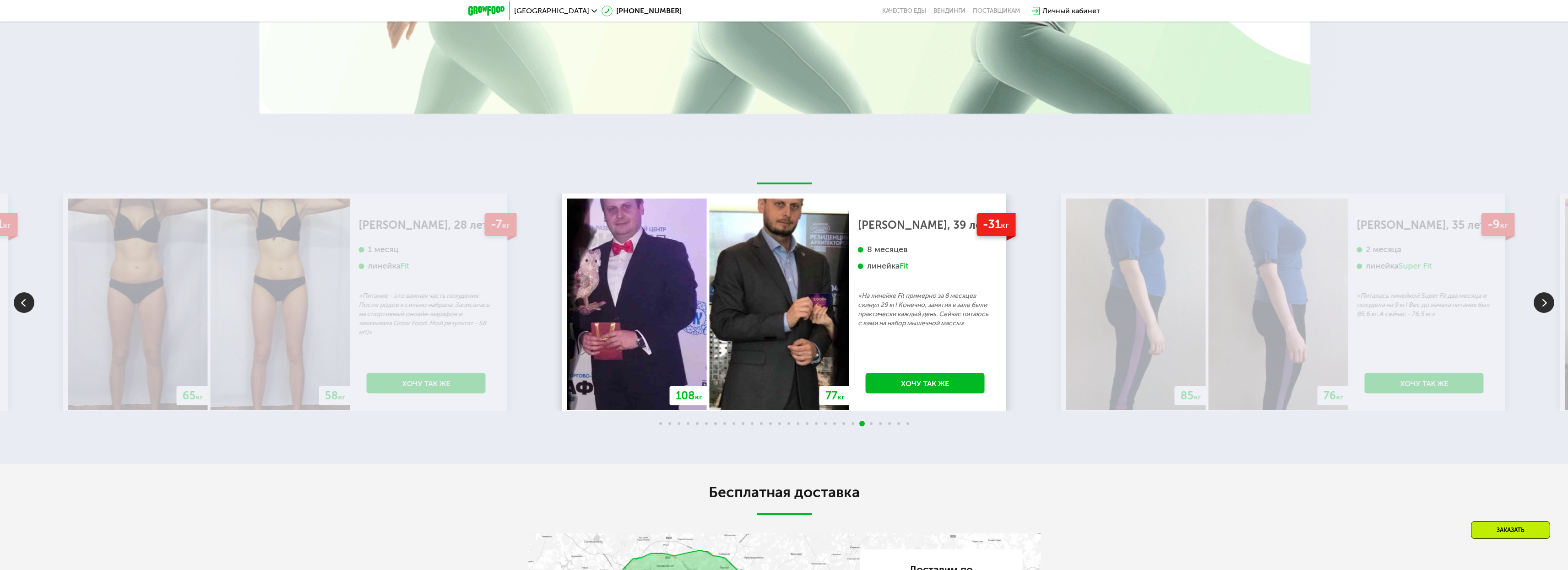
click at [1542, 294] on img at bounding box center [1544, 303] width 21 height 21
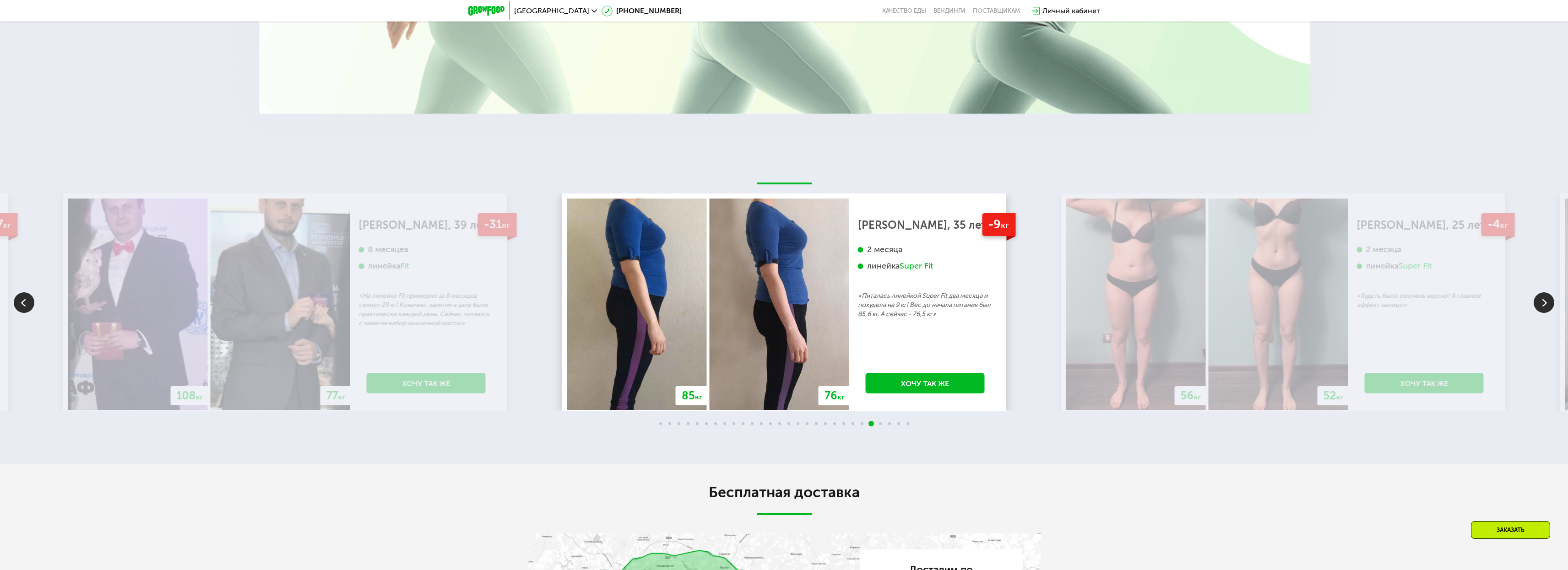
click at [1542, 294] on img at bounding box center [1544, 303] width 21 height 21
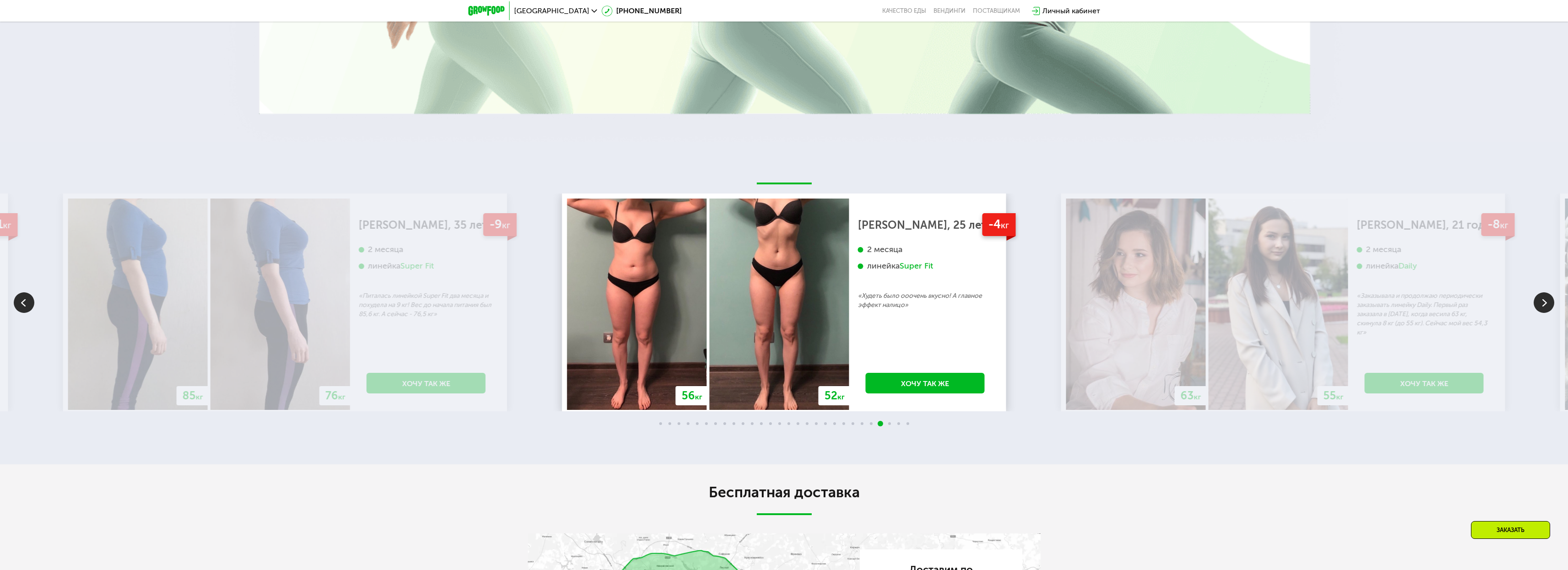
click at [1542, 294] on img at bounding box center [1544, 303] width 21 height 21
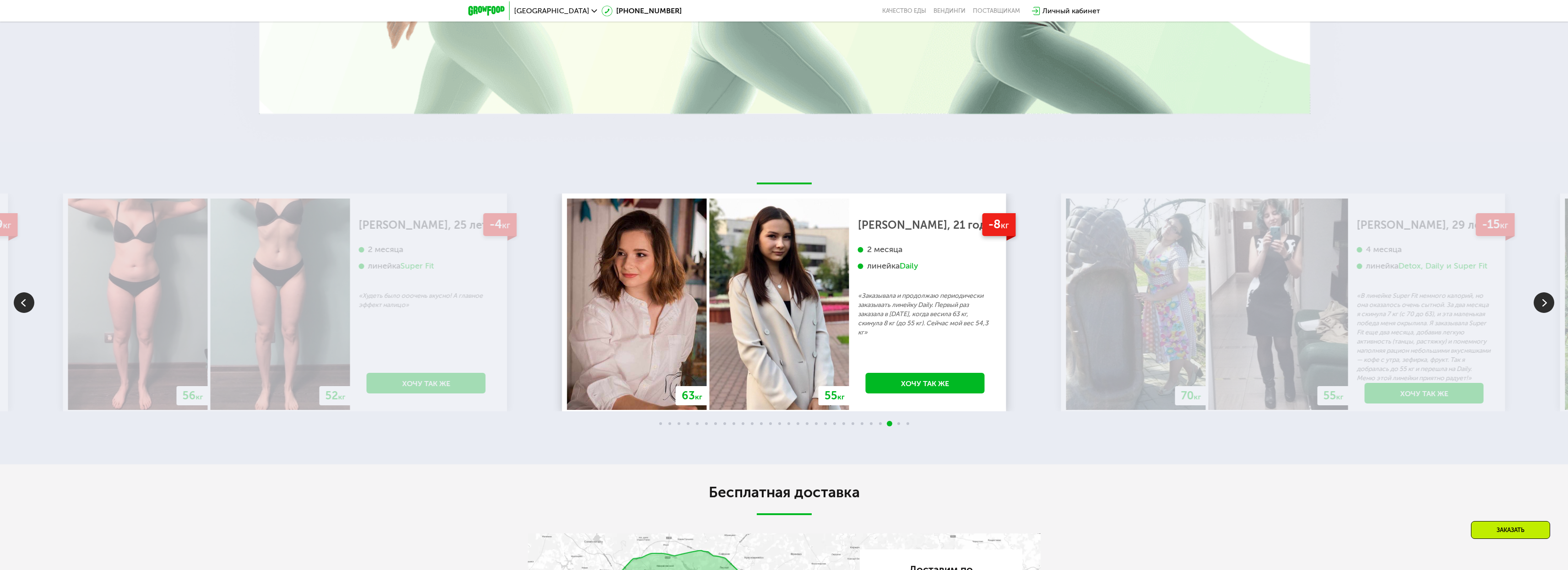
click at [1542, 294] on img at bounding box center [1544, 303] width 21 height 21
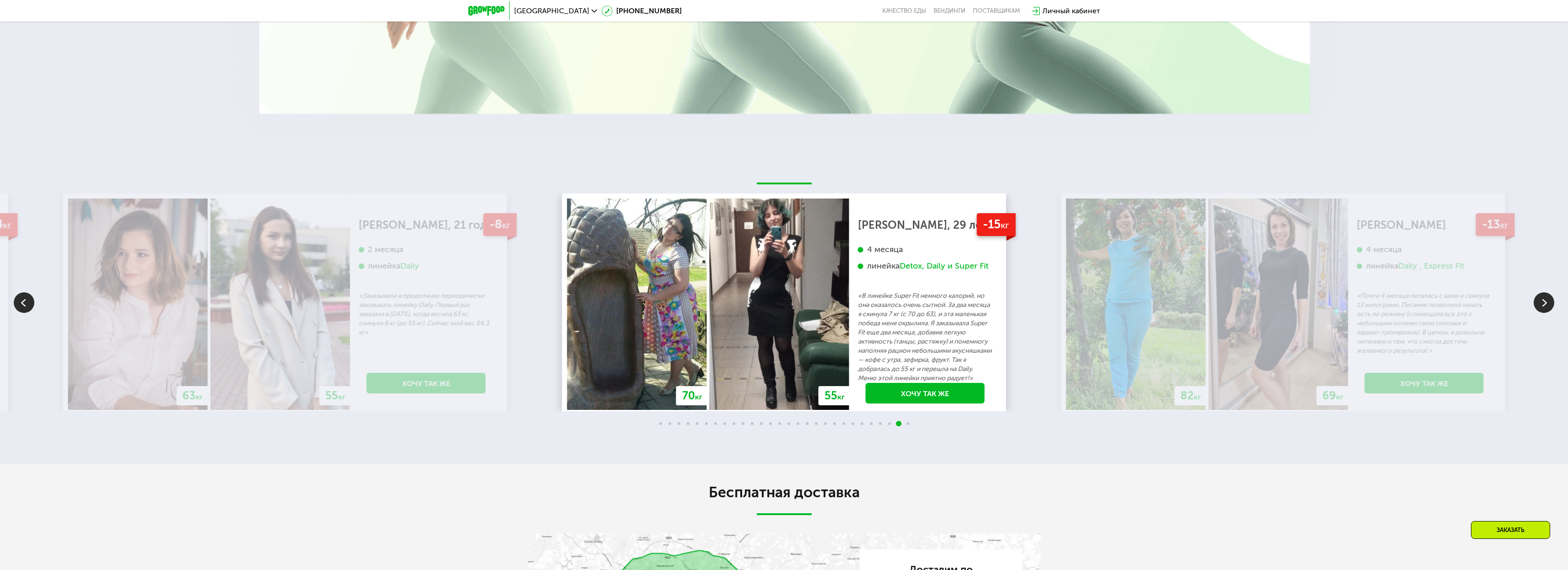
click at [1542, 294] on img at bounding box center [1544, 303] width 21 height 21
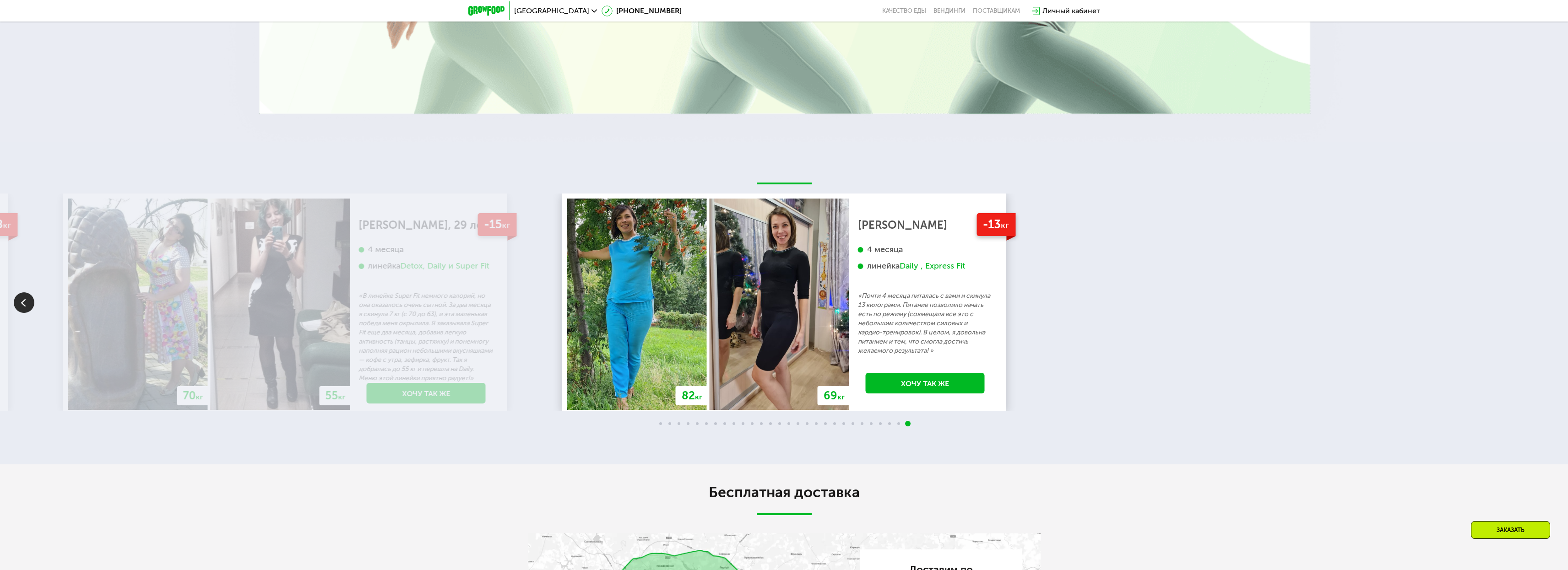
click at [1542, 294] on div "70 кг 64 кг -6 кг Екатерина, 31 год 3 месяца линейка Fit, Super Fit «Питалась т…" at bounding box center [784, 302] width 1568 height 218
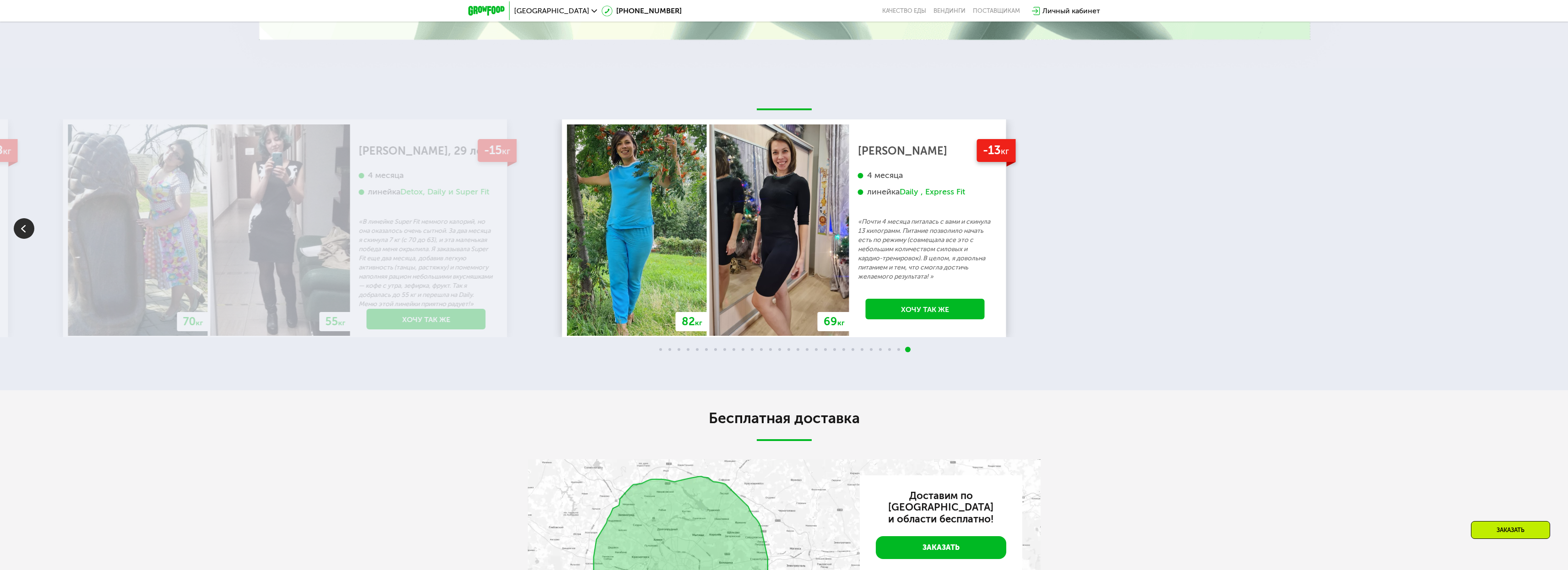
scroll to position [2893, 0]
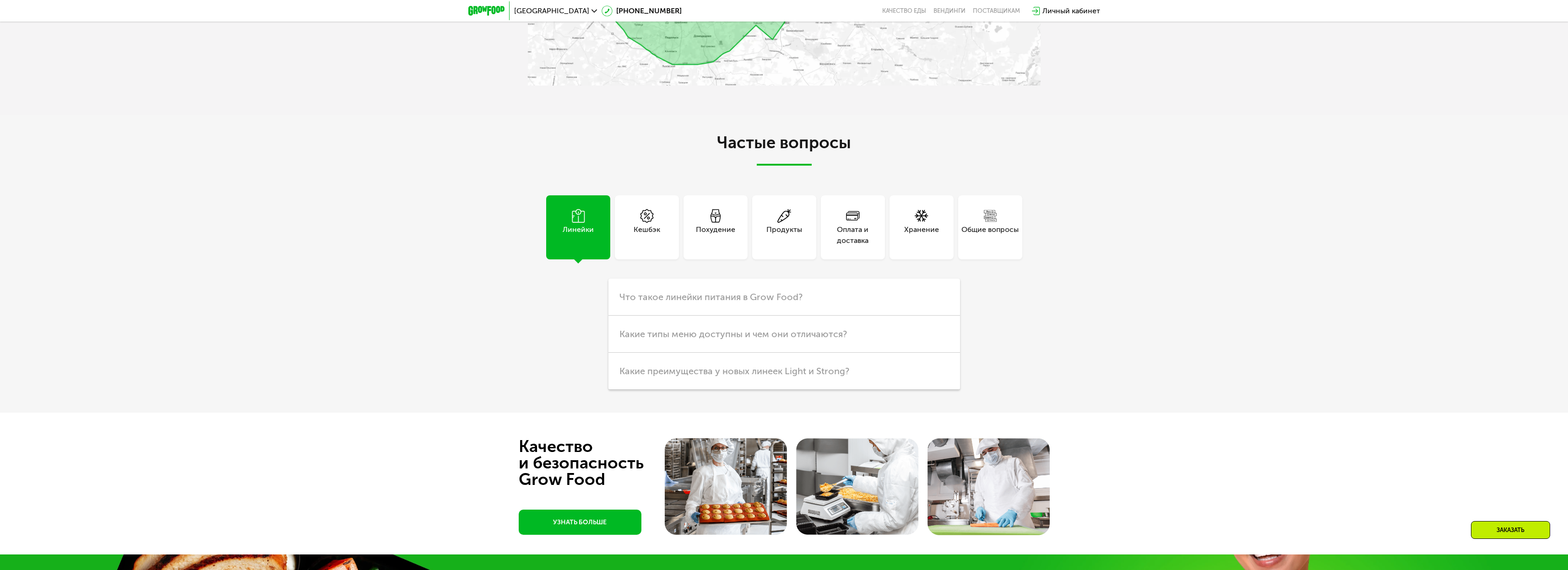
scroll to position [2449, 0]
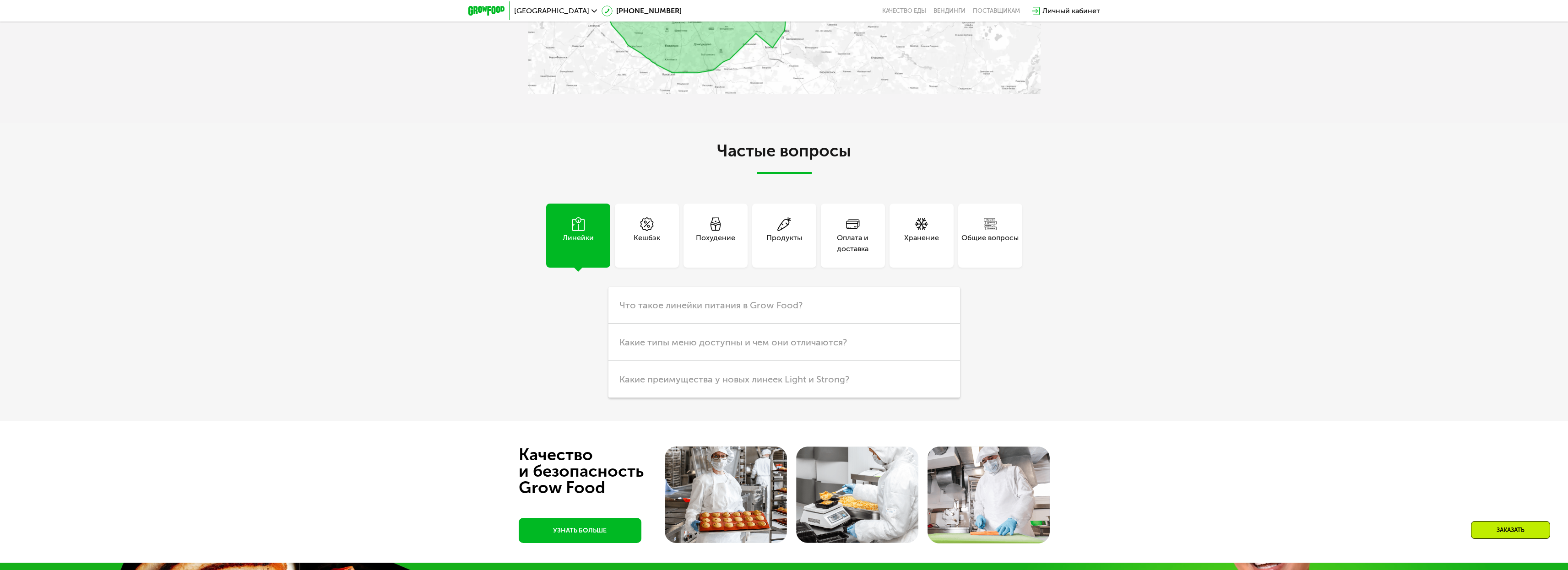
click at [707, 237] on div "Похудение" at bounding box center [715, 243] width 40 height 22
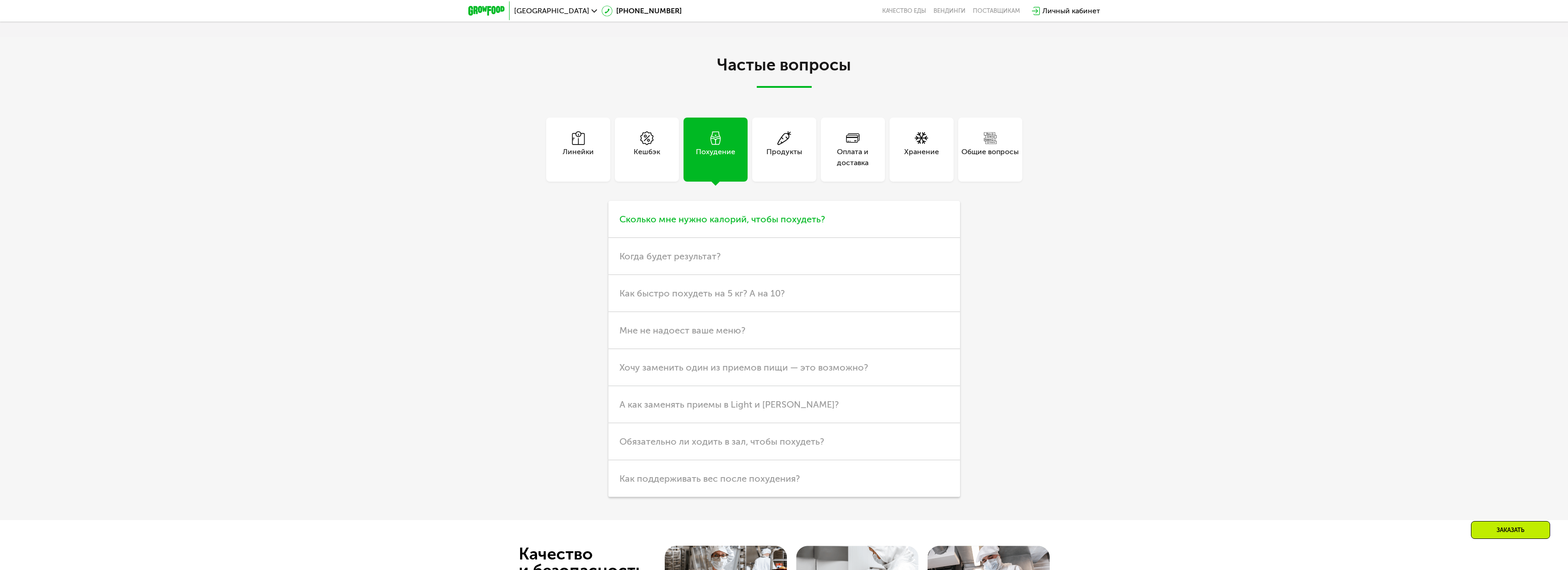
scroll to position [2535, 0]
click at [704, 204] on h3 "Сколько мне нужно калорий, чтобы похудеть?" at bounding box center [785, 218] width 352 height 37
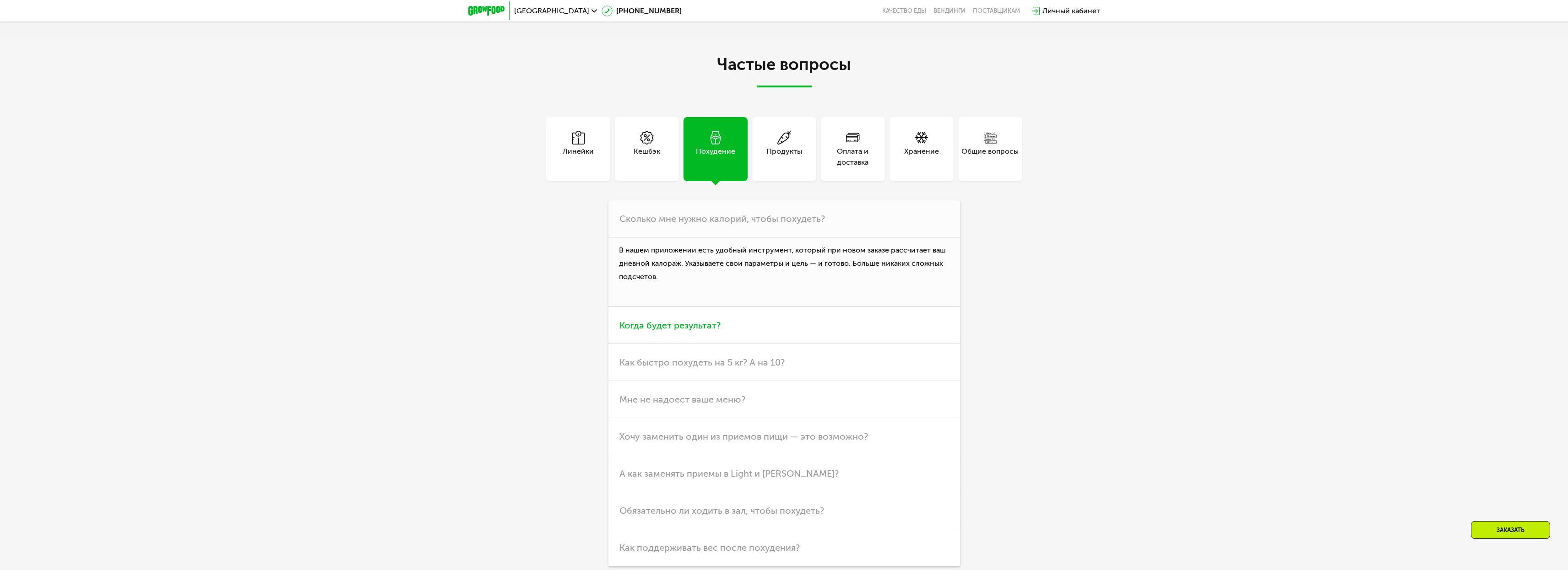
click at [690, 327] on span "Когда будет результат?" at bounding box center [670, 325] width 101 height 11
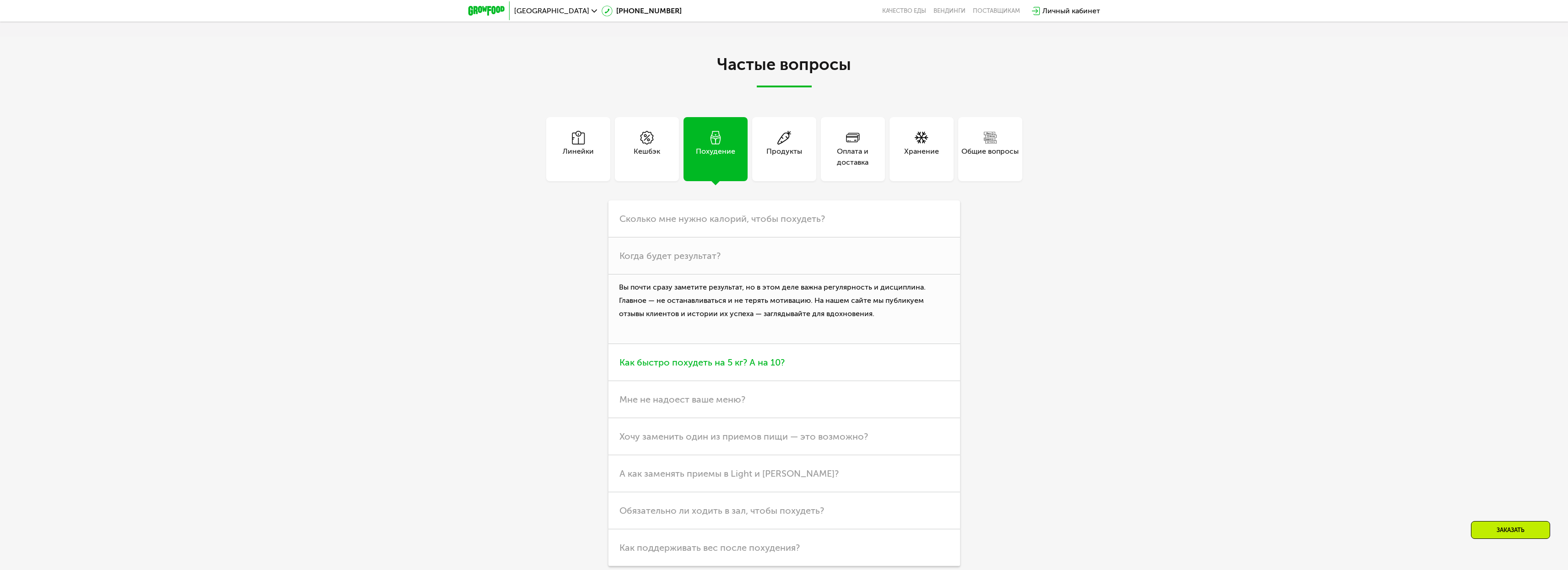
click at [691, 368] on span "Как быстро похудеть на 5 кг? А на 10?" at bounding box center [702, 363] width 166 height 11
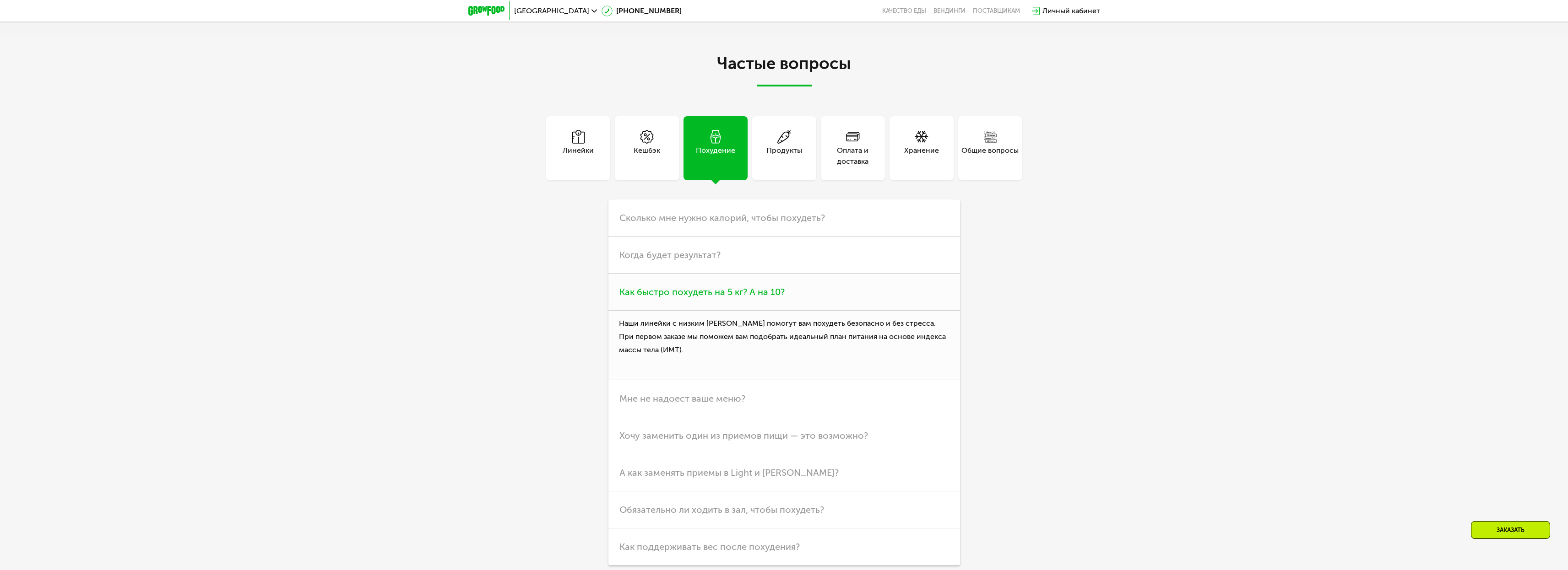
scroll to position [2537, 0]
click at [690, 392] on h3 "Мне не надоест ваше меню?" at bounding box center [785, 398] width 352 height 37
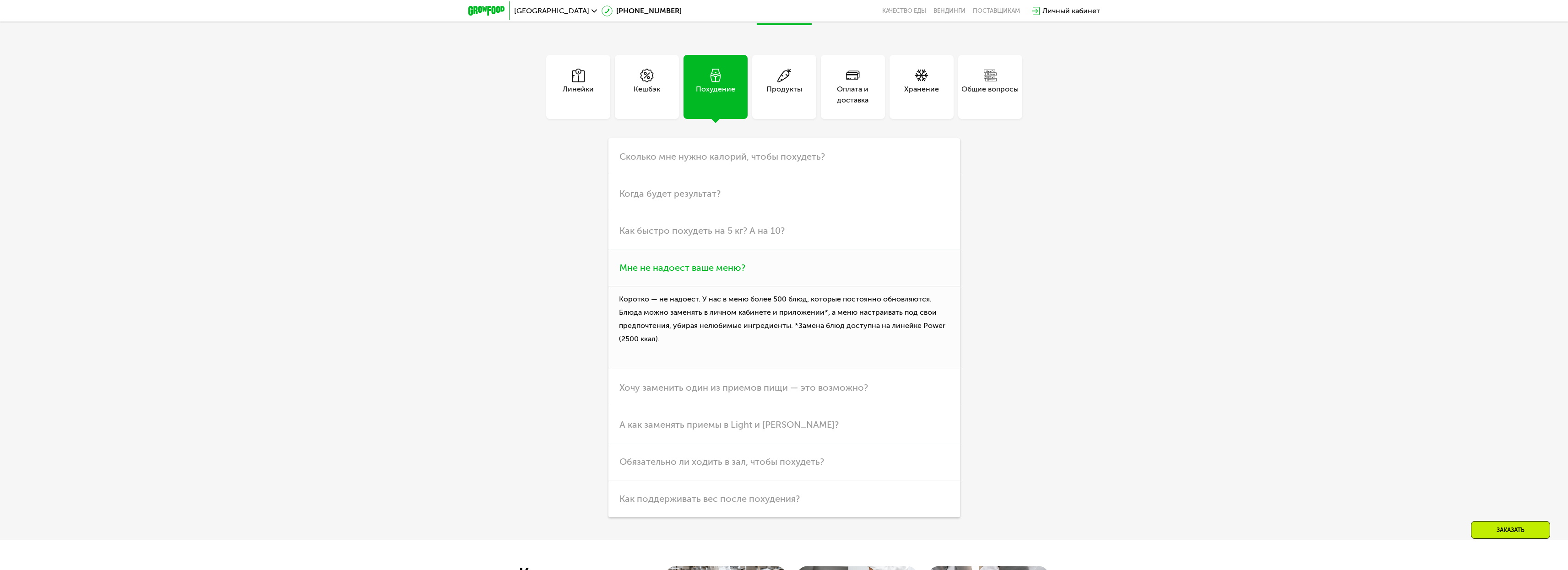
scroll to position [2610, 0]
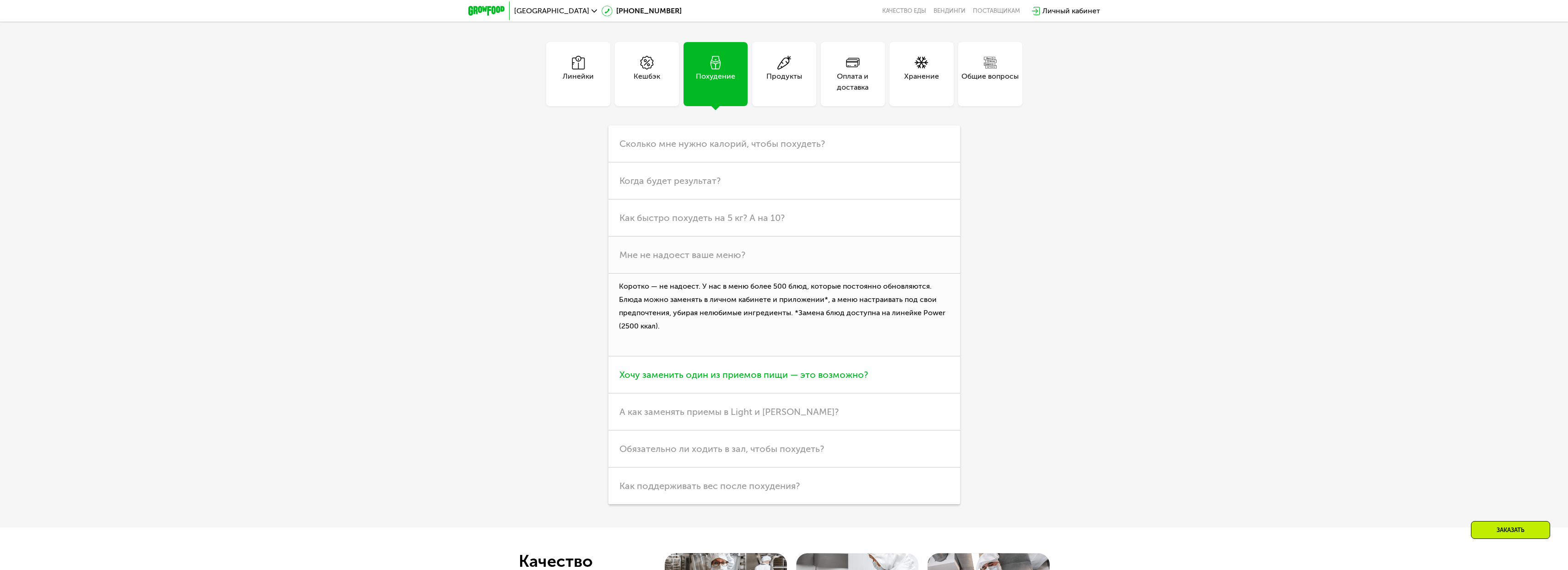
click at [695, 371] on h3 "Хочу заменить один из приемов пищи — это возможно?" at bounding box center [785, 375] width 352 height 37
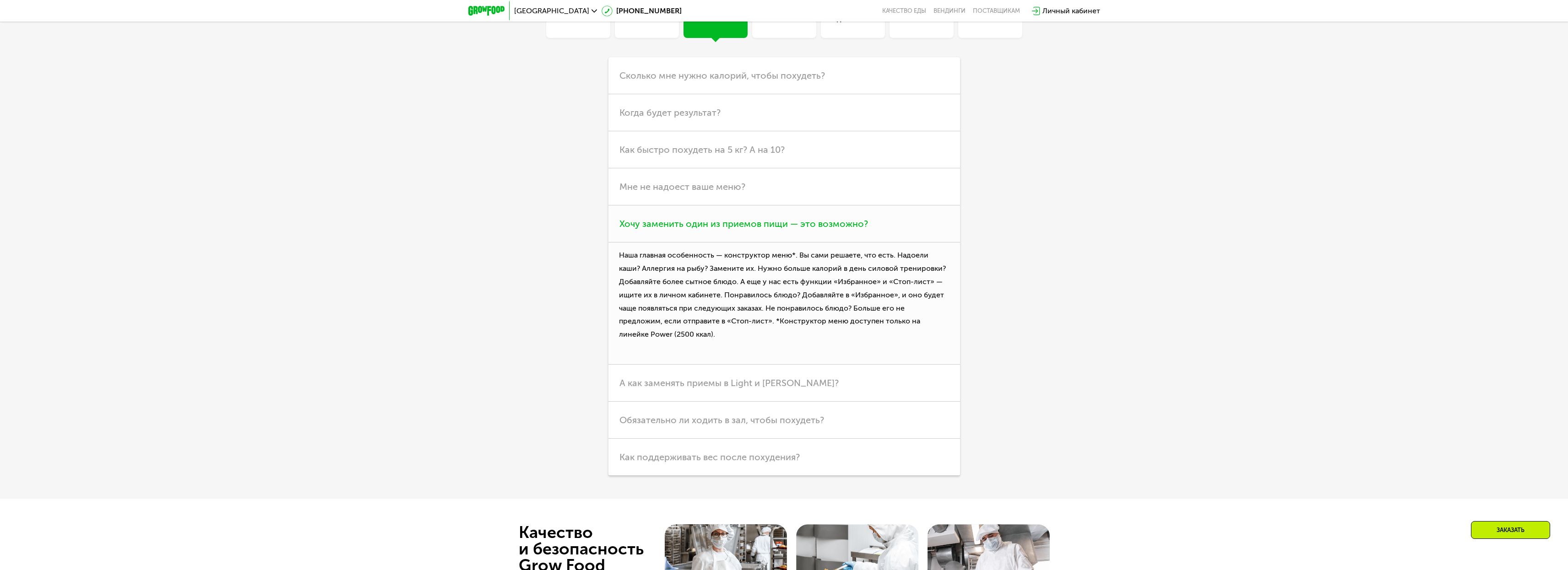
scroll to position [2686, 0]
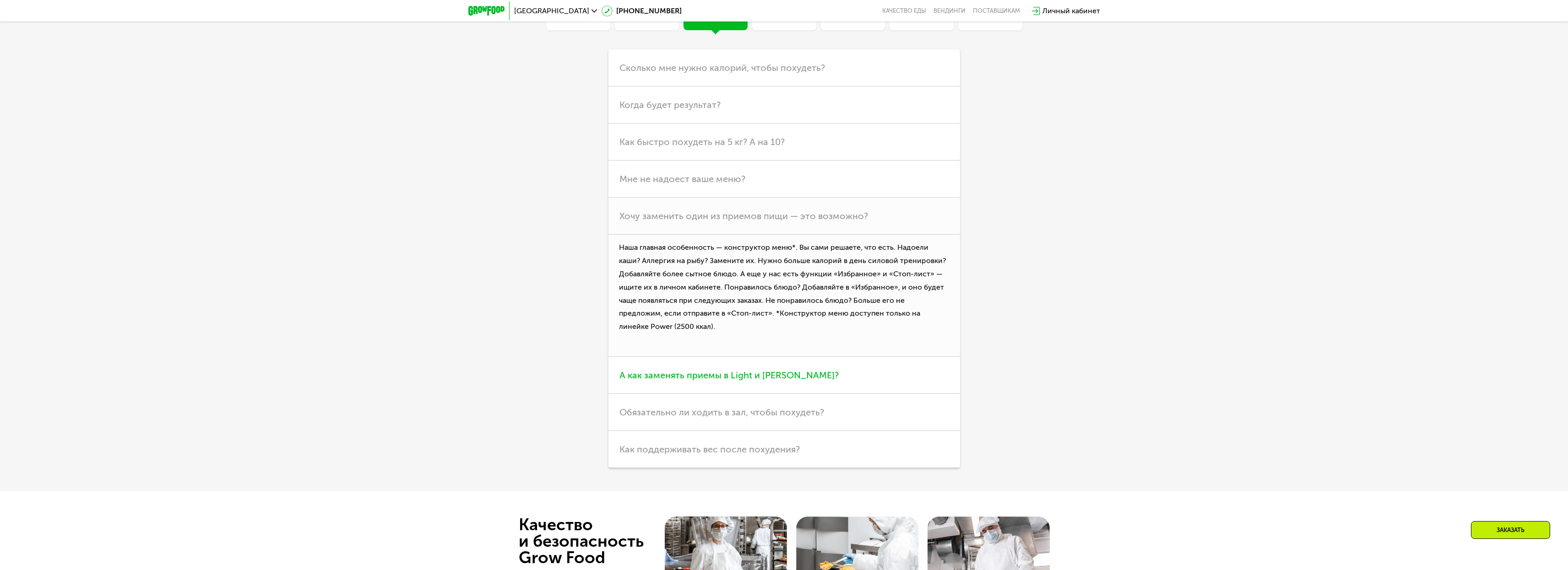
click at [698, 380] on span "А как заменять приемы в Light и [PERSON_NAME]?" at bounding box center [729, 375] width 219 height 11
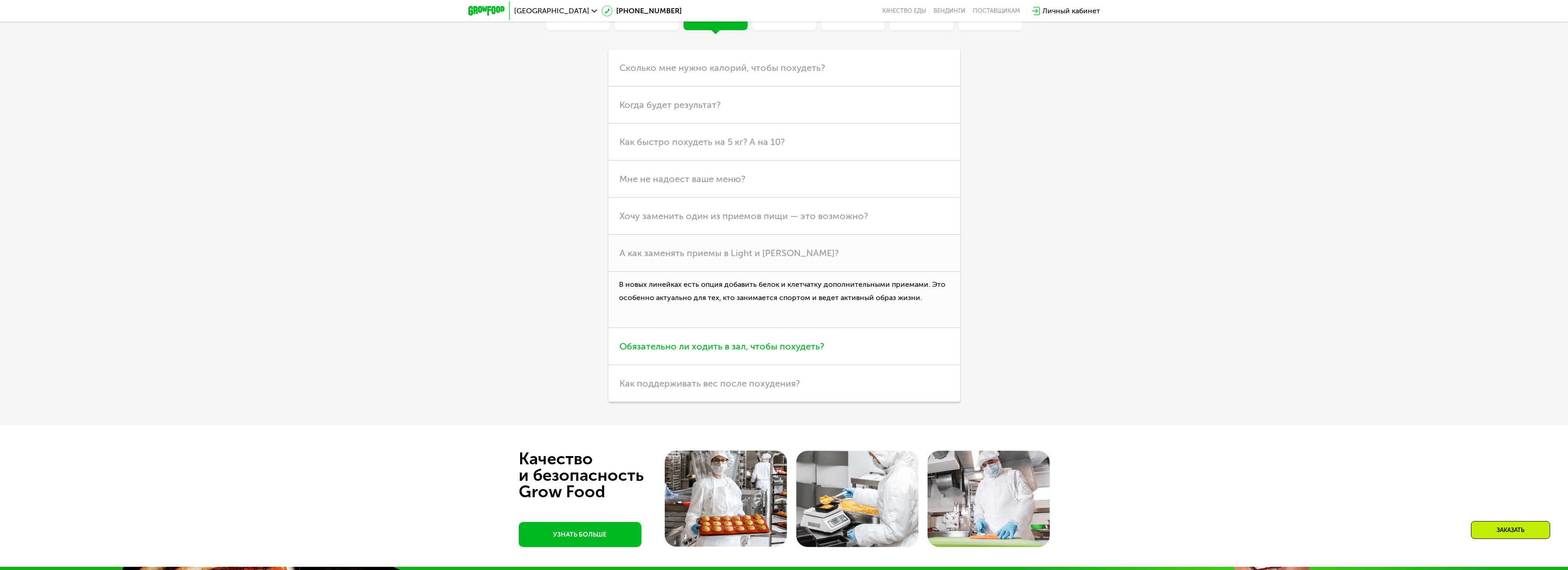
click at [710, 344] on h3 "Обязательно ли ходить в зал, чтобы похудеть?" at bounding box center [785, 346] width 352 height 37
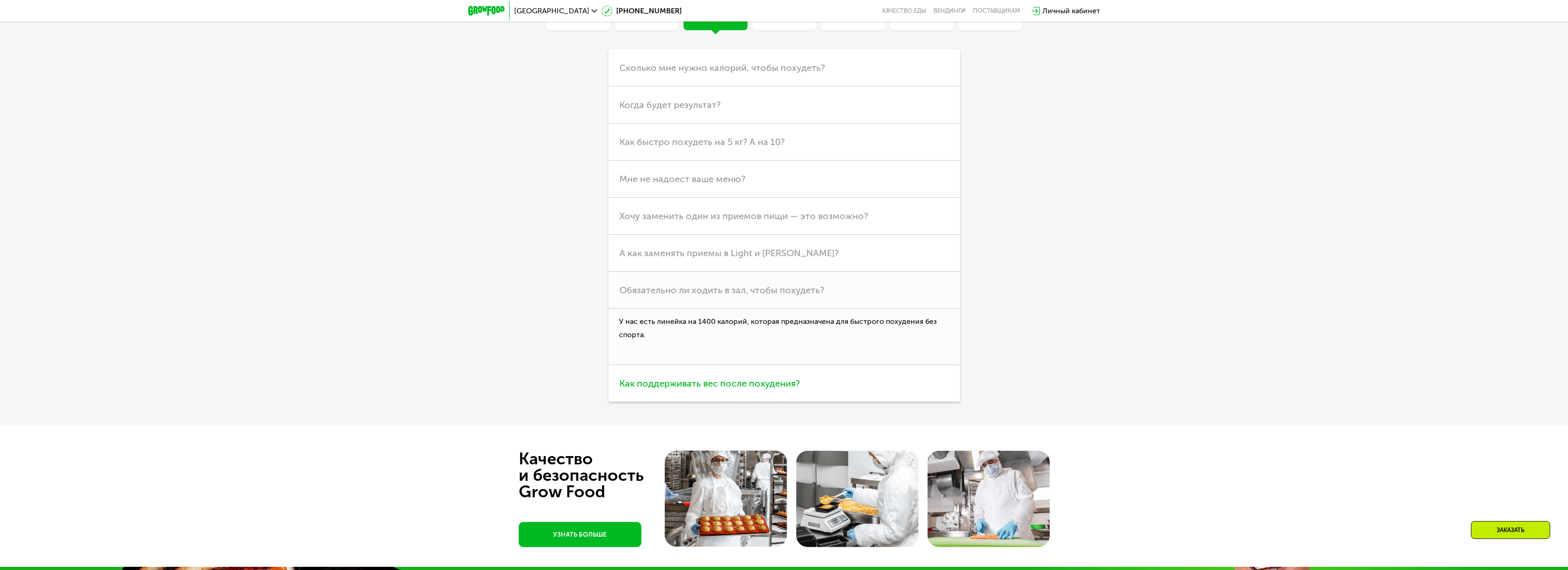
click at [699, 375] on h3 "Как поддерживать вес после похудения?" at bounding box center [785, 383] width 352 height 37
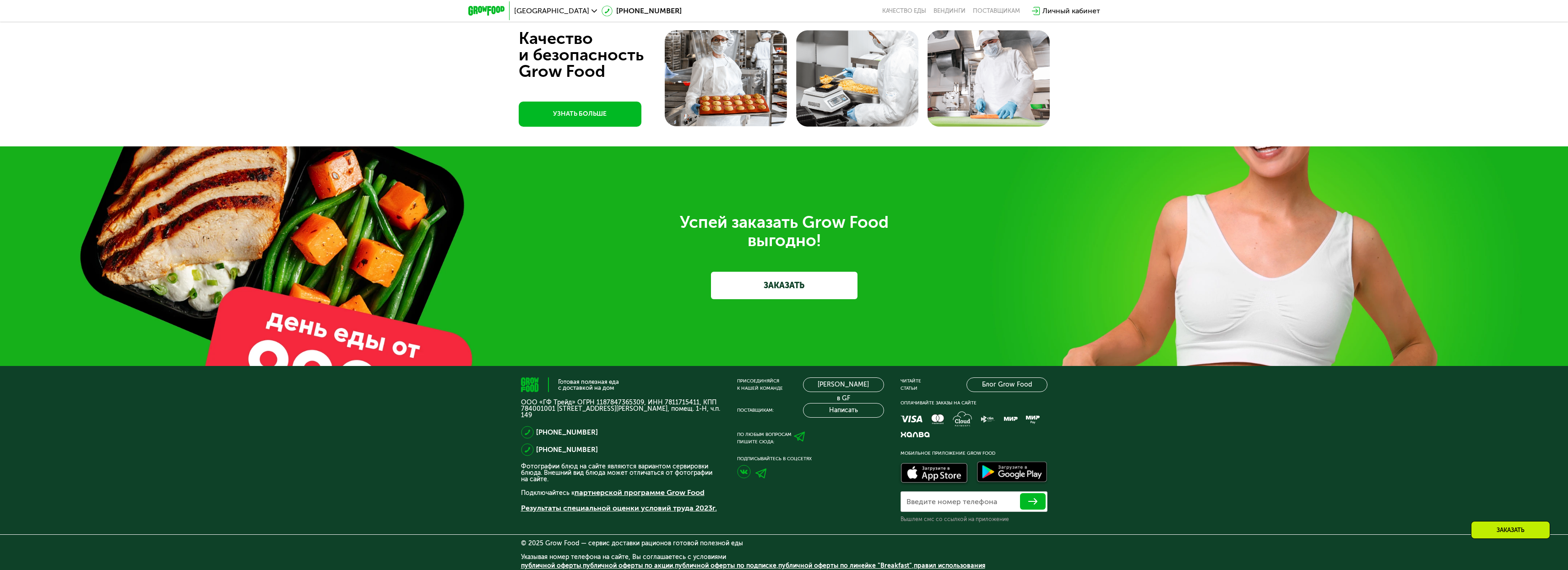
scroll to position [3140, 0]
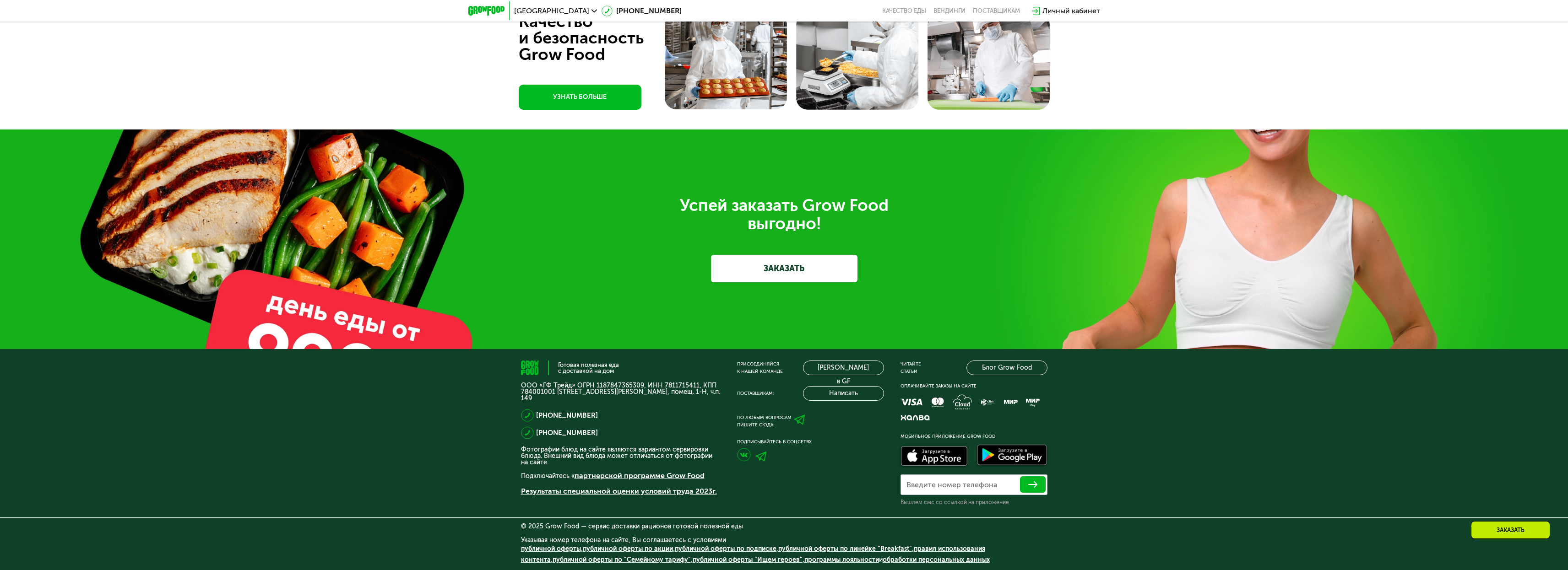
click at [775, 262] on link "ЗАКАЗАТЬ" at bounding box center [784, 268] width 147 height 27
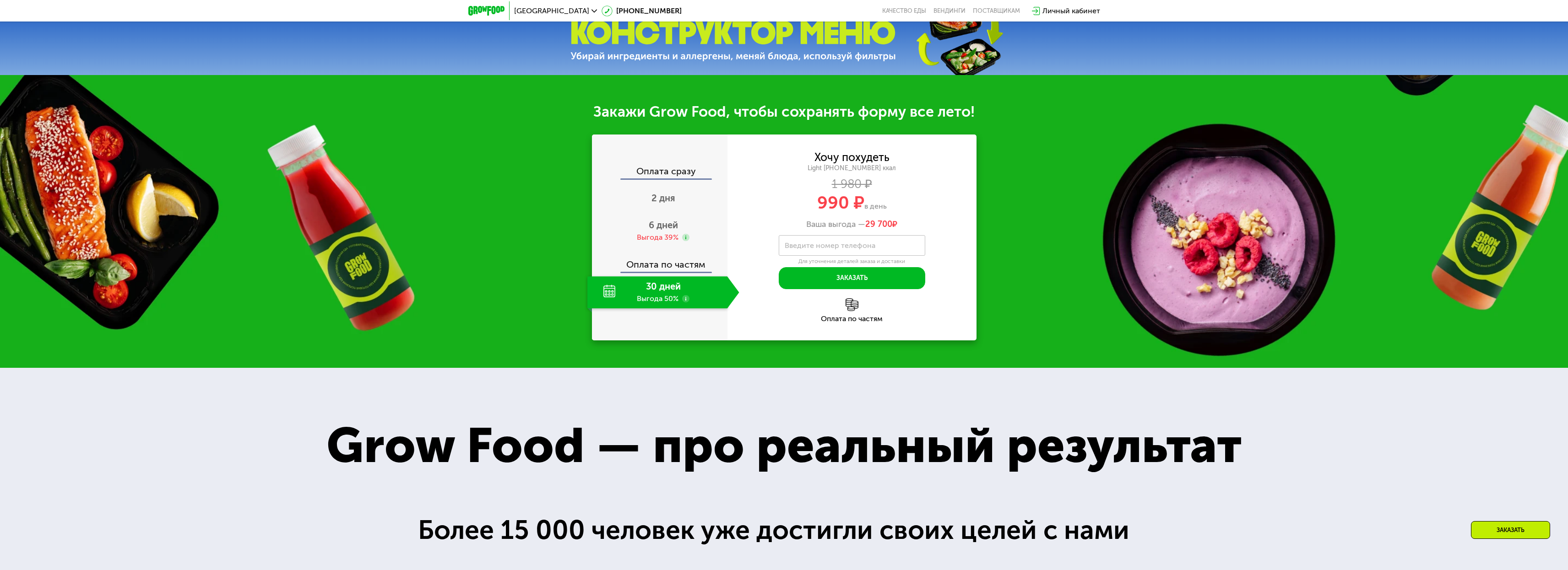
scroll to position [733, 0]
click at [666, 200] on span "2 дня" at bounding box center [663, 198] width 24 height 11
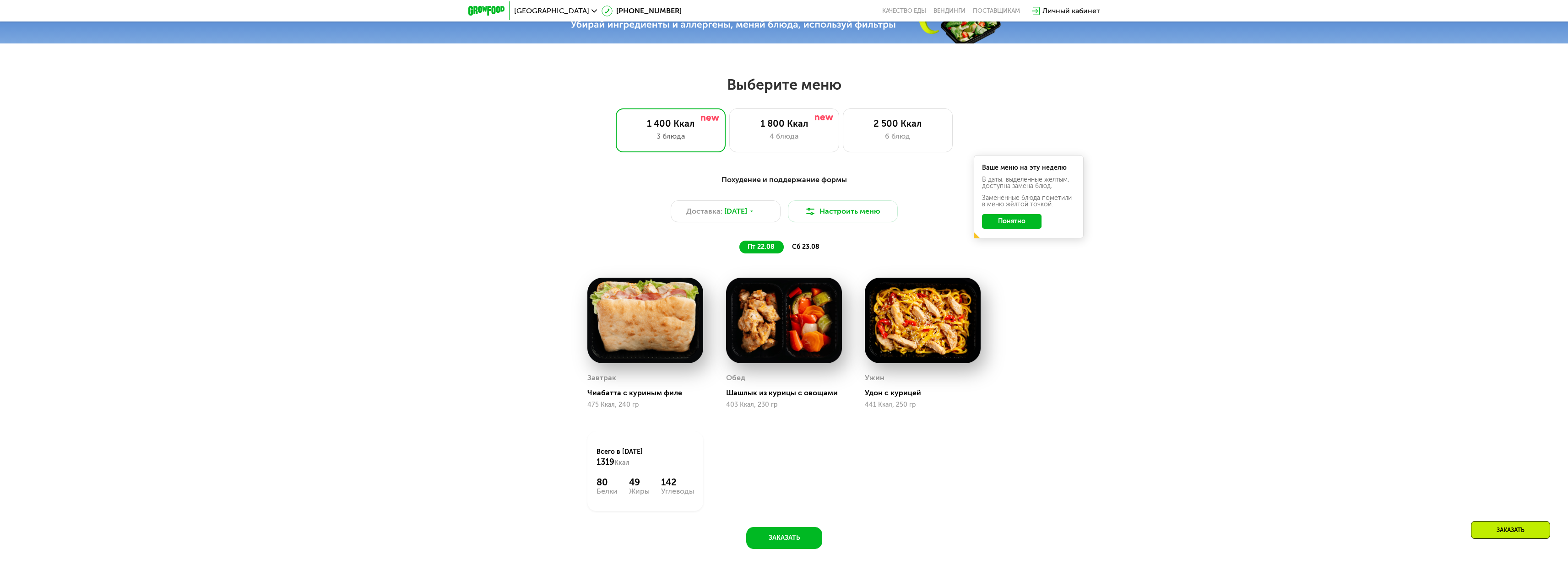
scroll to position [774, 0]
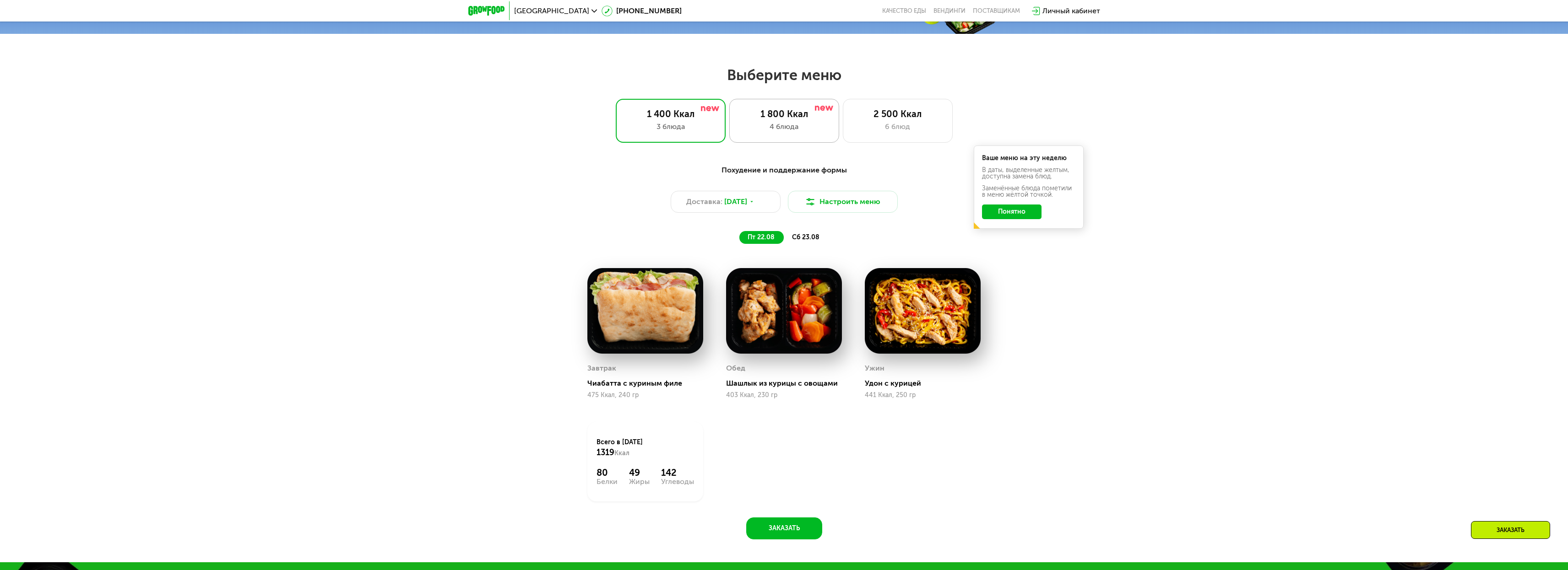
click at [786, 127] on div "4 блюда" at bounding box center [784, 127] width 91 height 11
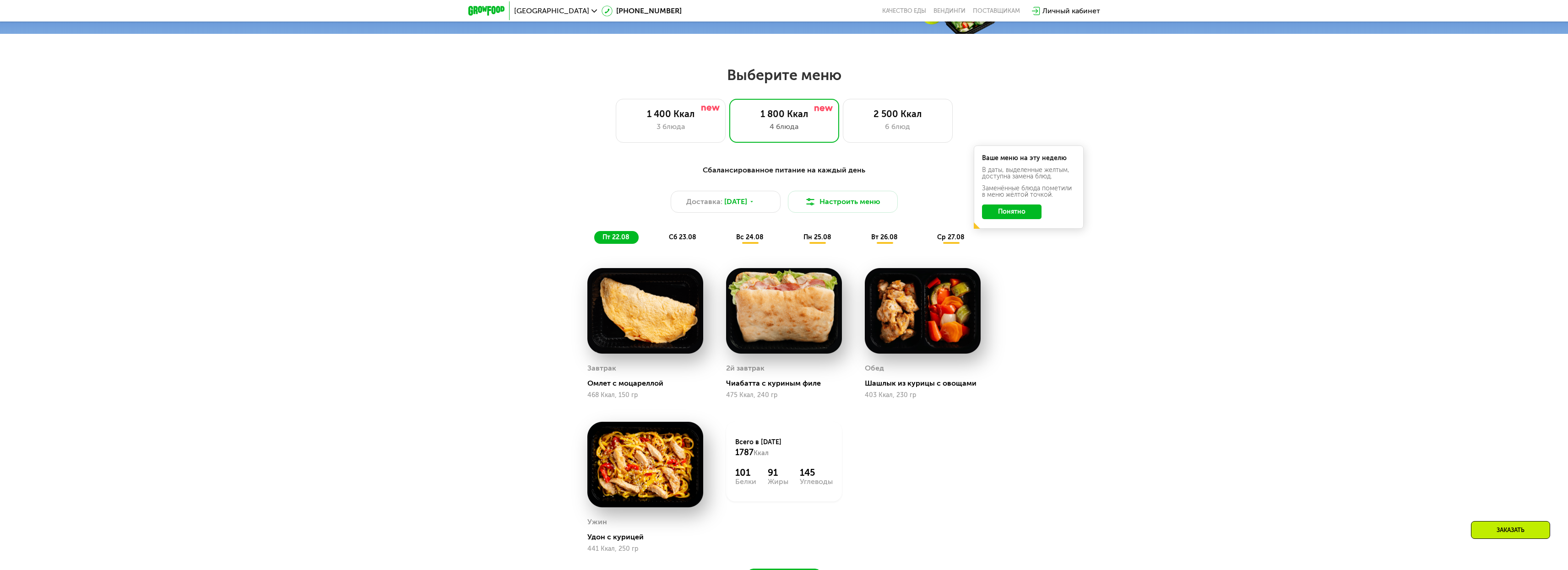
click at [558, 248] on div "Сбалансированное питание на каждый день Доставка: [DATE] Настроить меню пт 22.0…" at bounding box center [784, 204] width 553 height 90
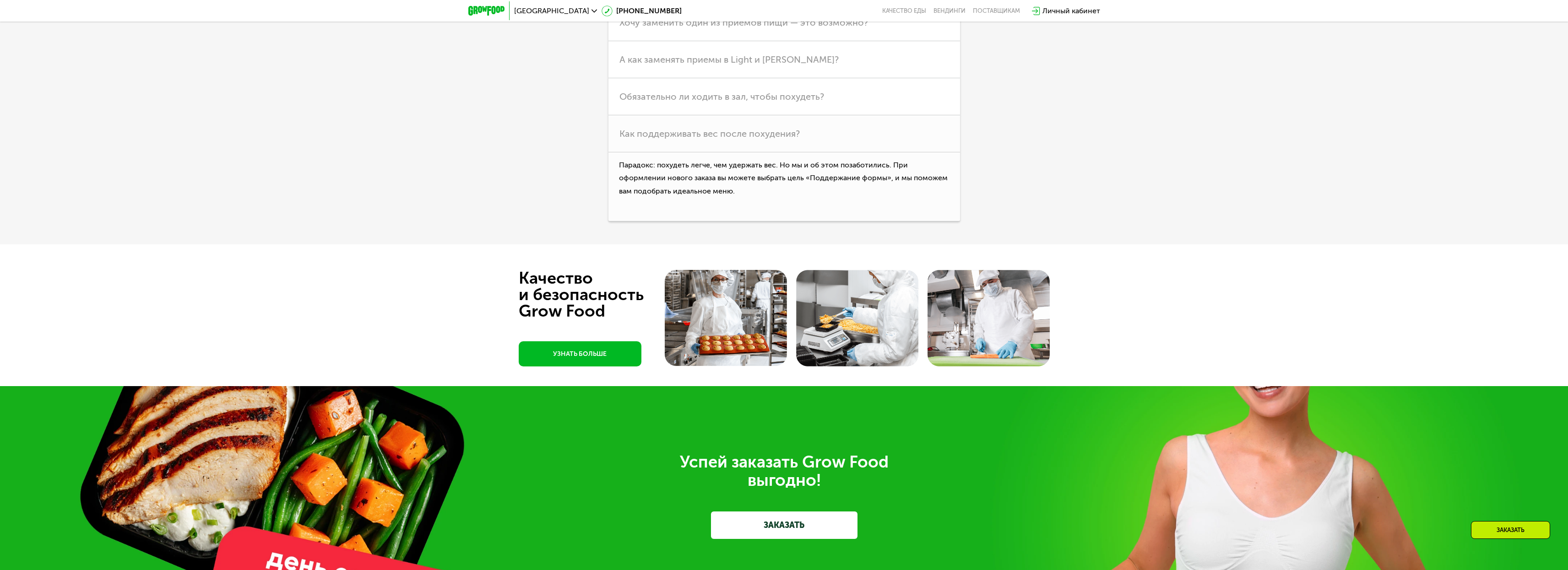
scroll to position [3456, 0]
